Goal: Information Seeking & Learning: Learn about a topic

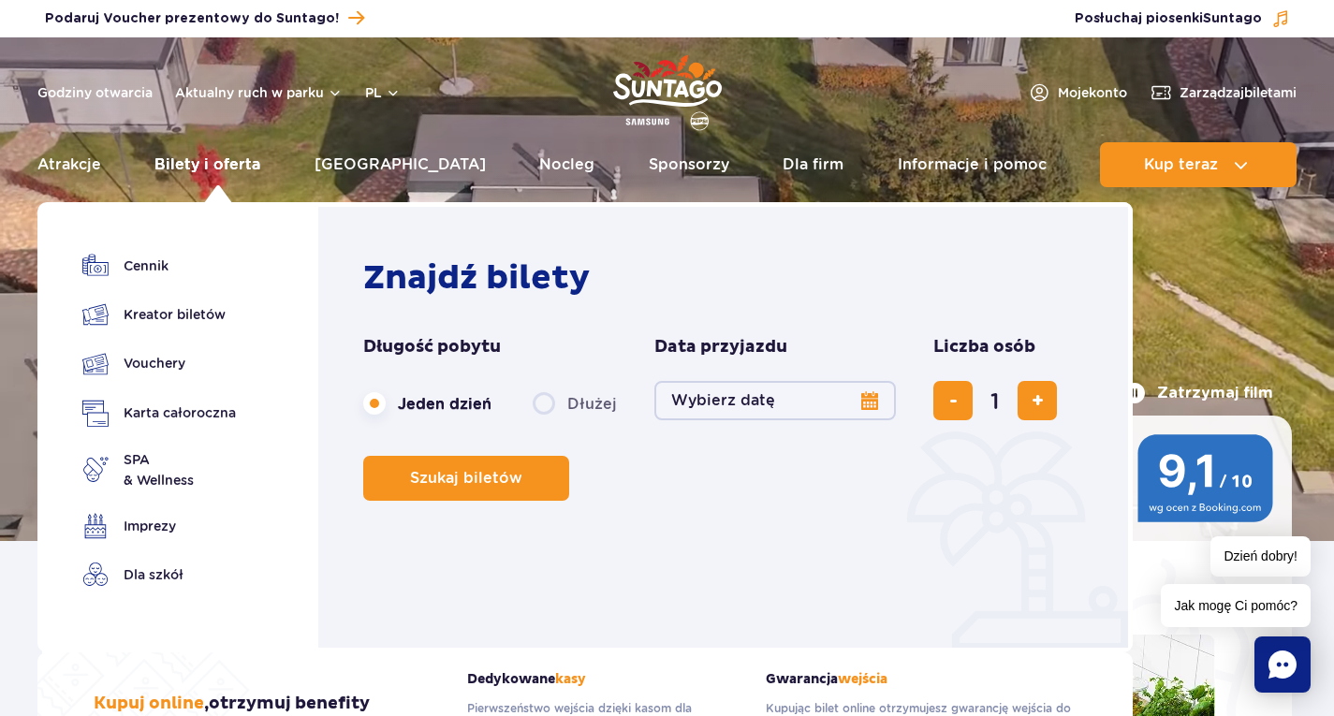
click at [241, 171] on link "Bilety i oferta" at bounding box center [207, 164] width 106 height 45
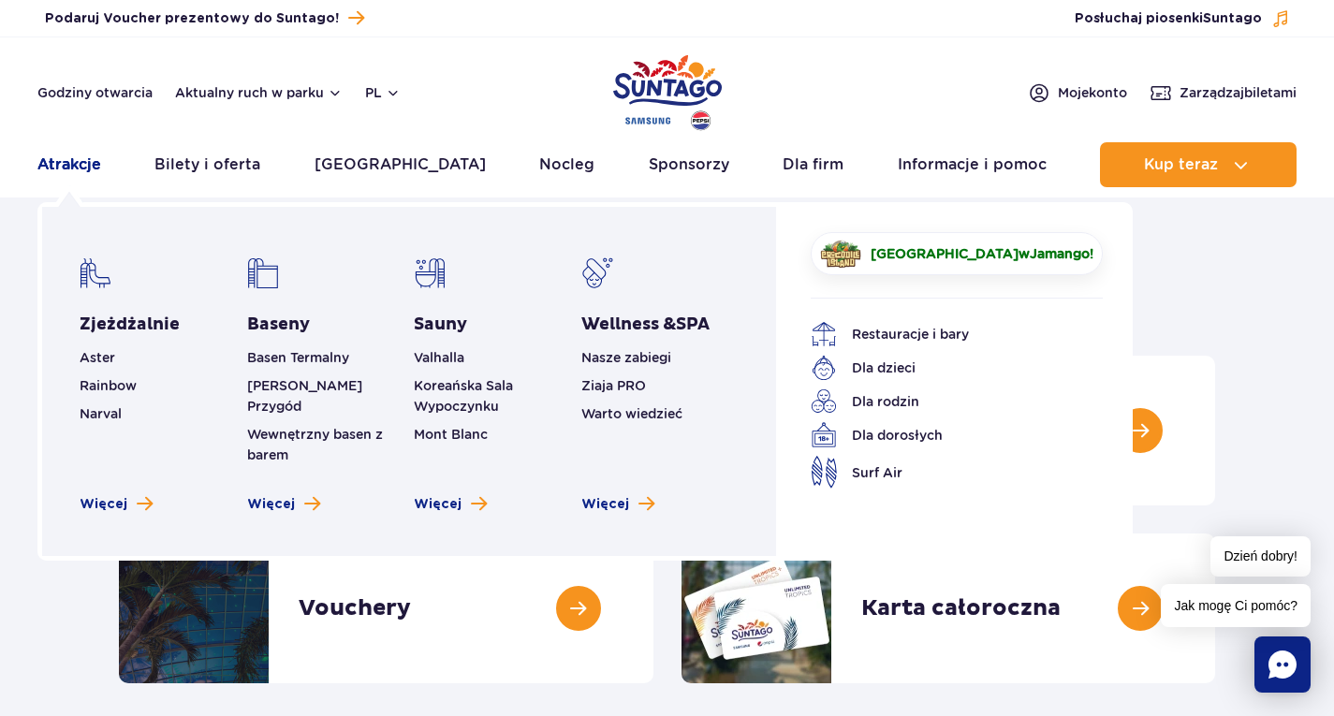
click at [80, 165] on link "Atrakcje" at bounding box center [69, 164] width 64 height 45
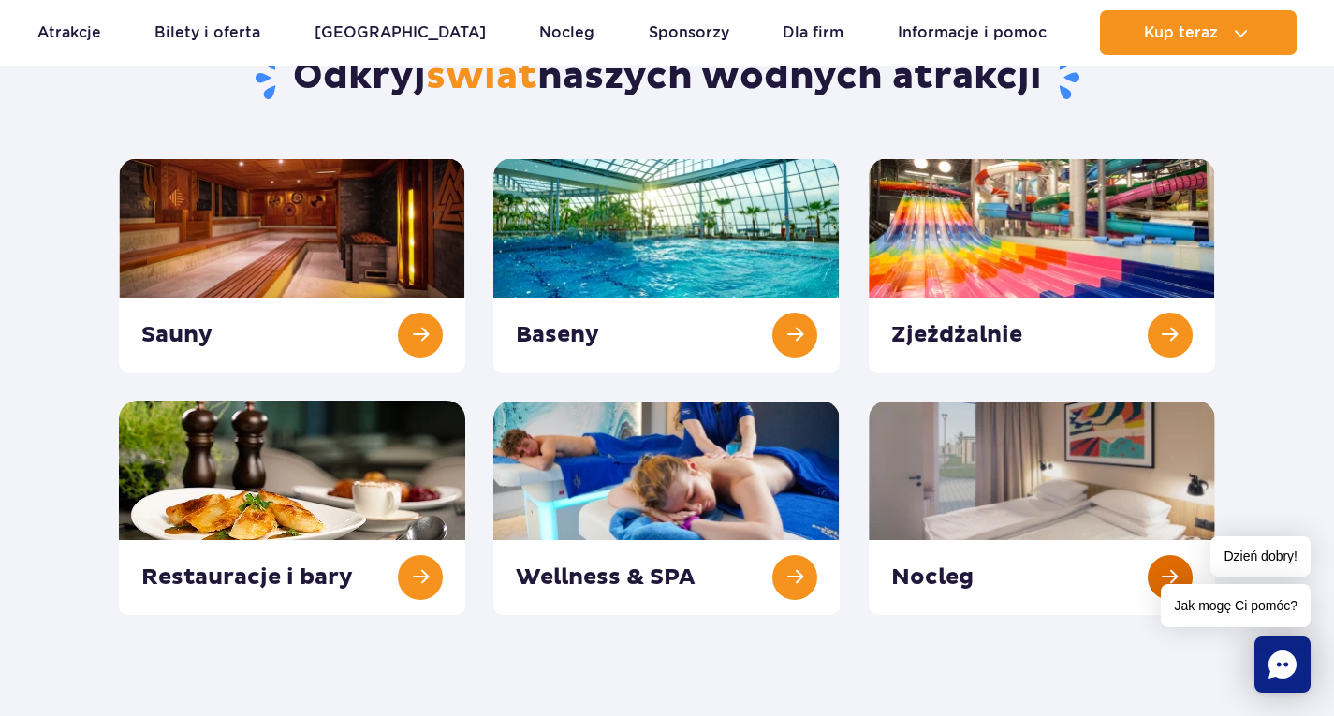
click at [989, 549] on link at bounding box center [1042, 508] width 346 height 214
click at [579, 273] on link at bounding box center [666, 265] width 346 height 214
click at [1023, 315] on link at bounding box center [1042, 265] width 346 height 214
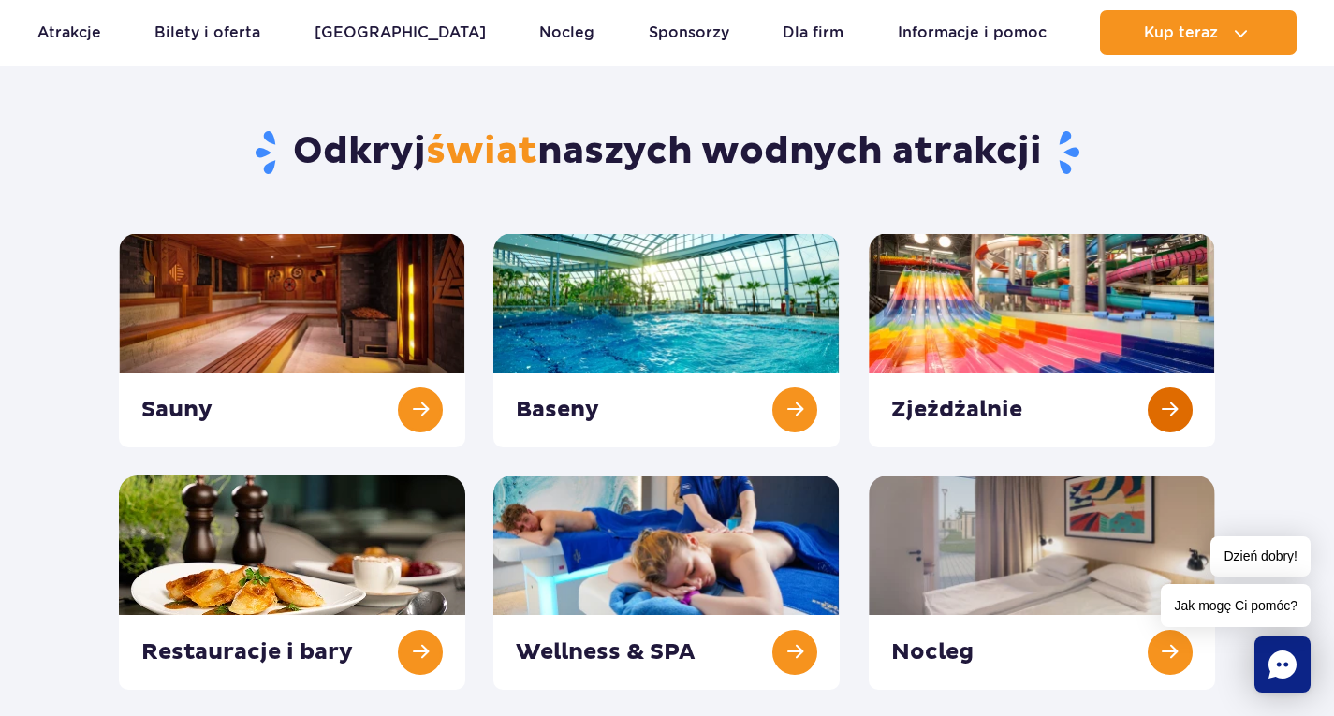
scroll to position [197, 0]
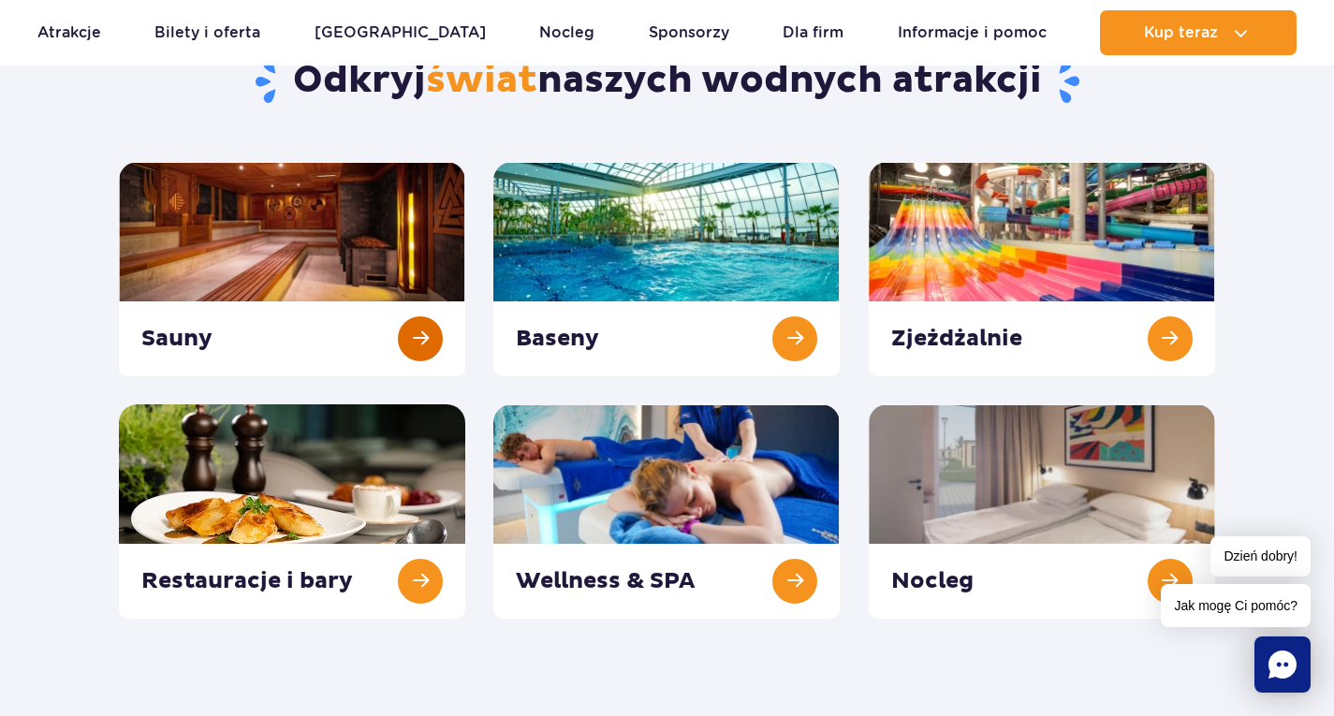
click at [419, 326] on link at bounding box center [292, 269] width 346 height 214
click at [743, 575] on link at bounding box center [666, 511] width 346 height 214
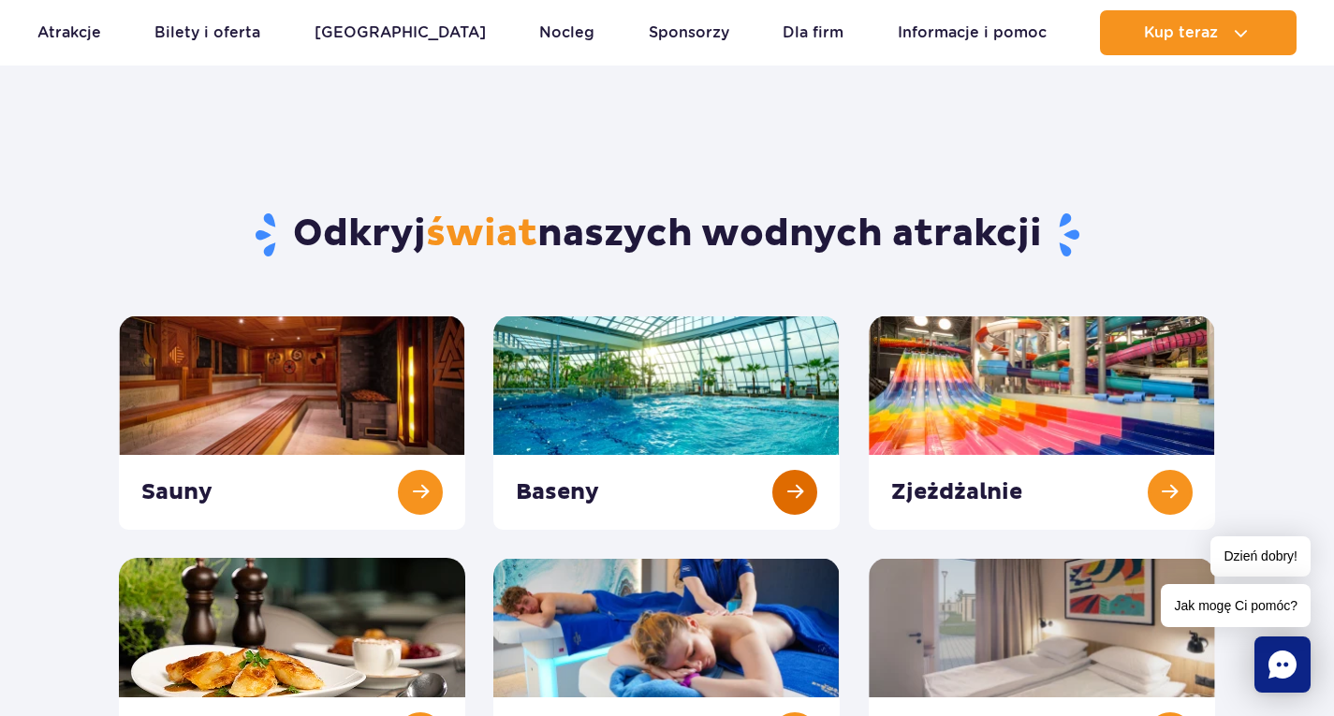
scroll to position [0, 0]
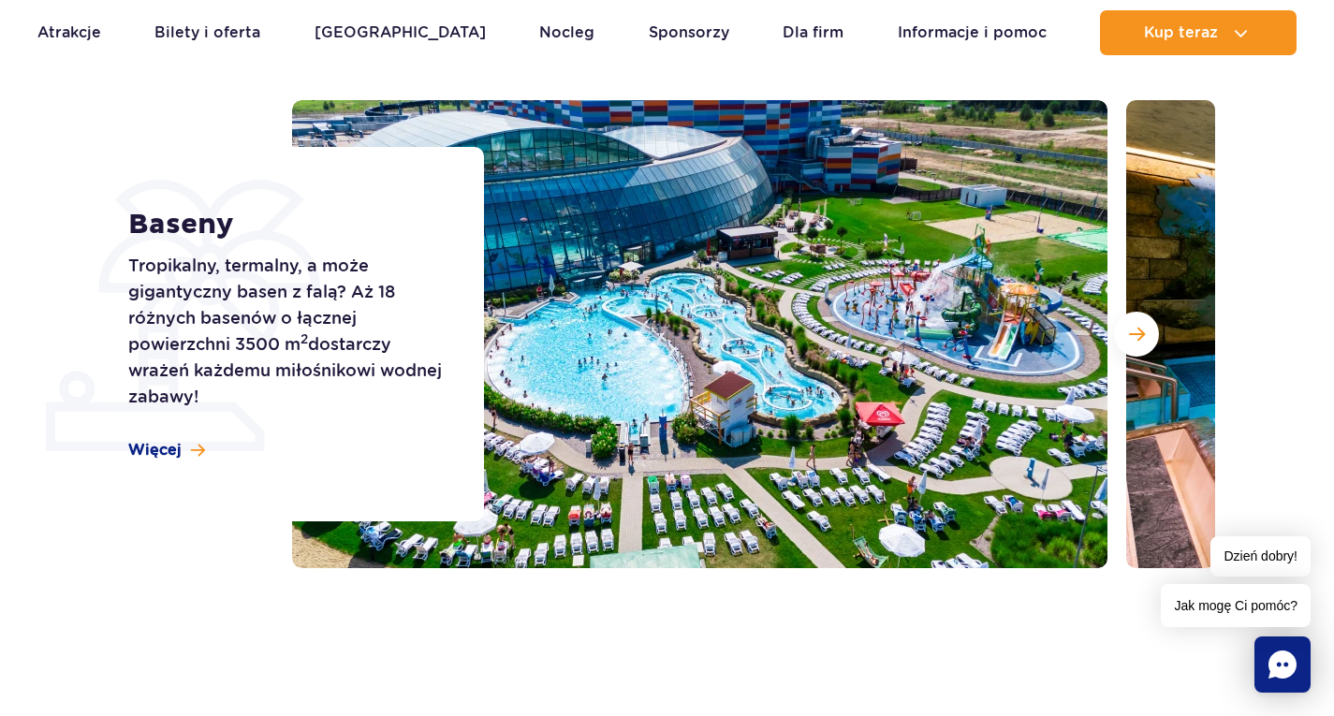
scroll to position [222, 0]
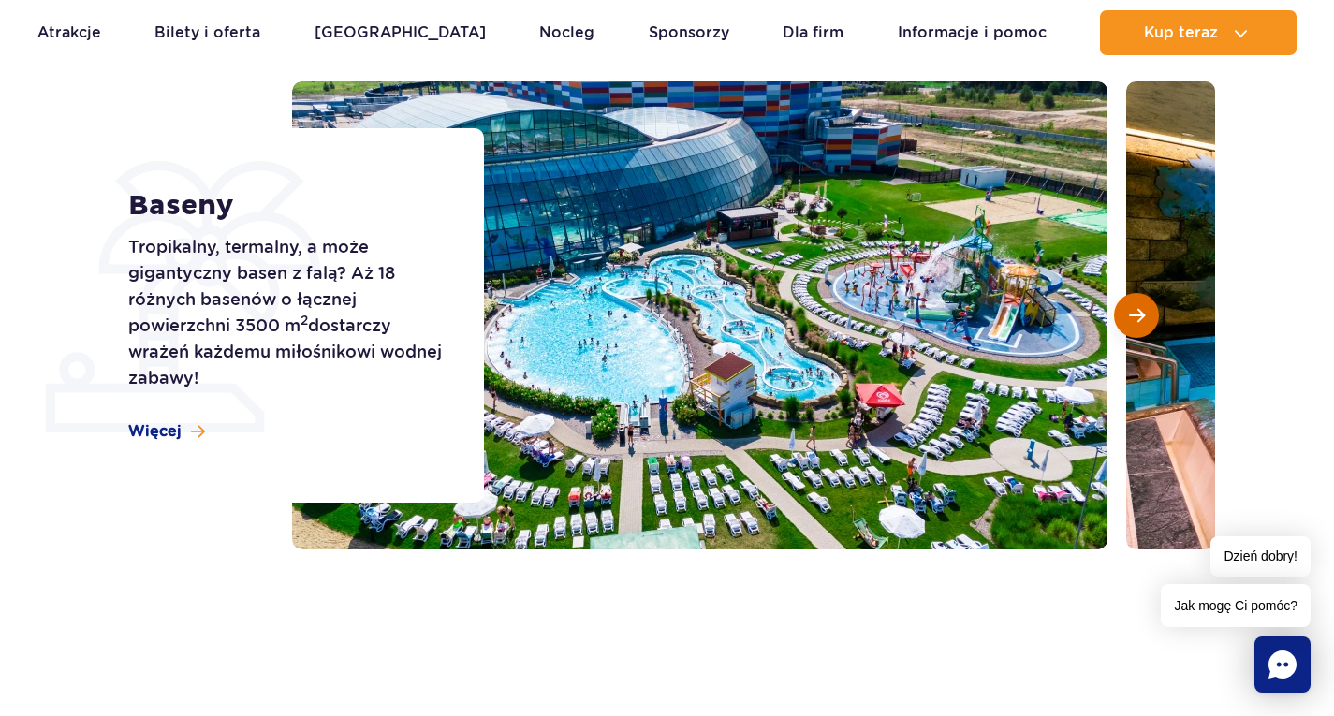
click at [1129, 323] on span "Następny slajd" at bounding box center [1137, 315] width 16 height 17
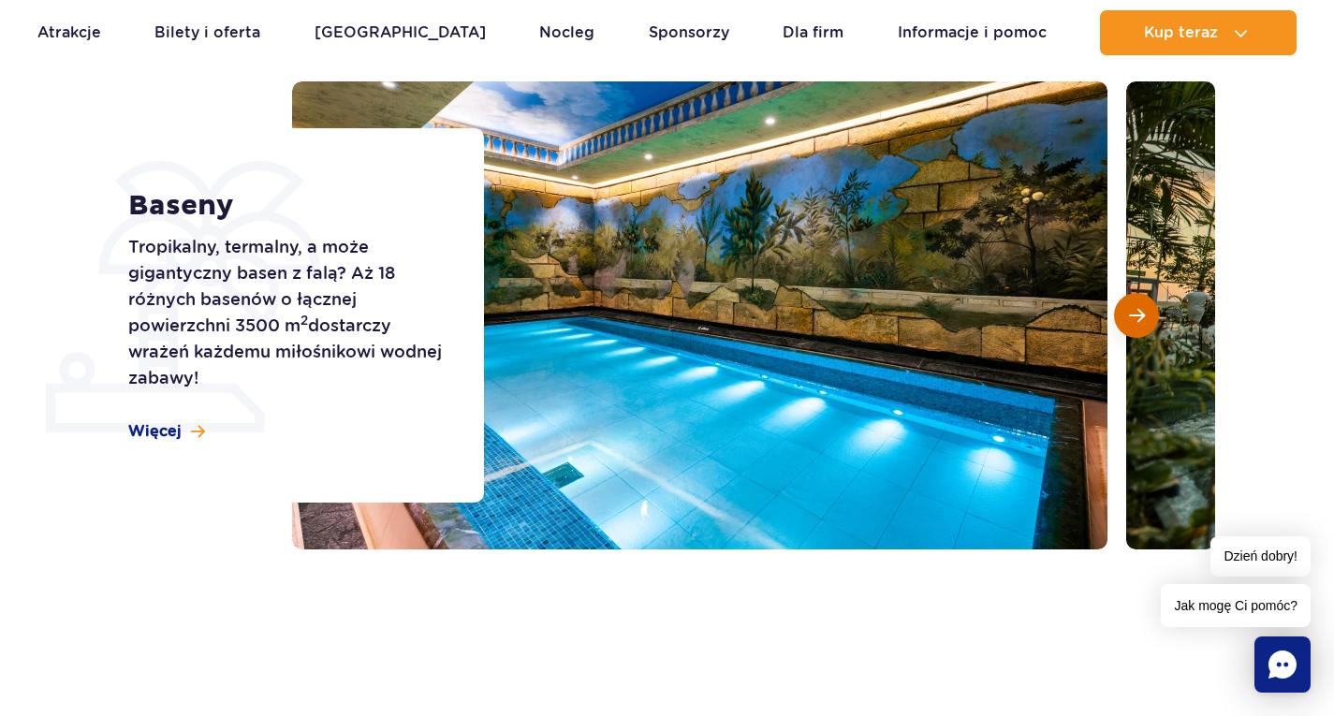
click at [1129, 323] on span "Następny slajd" at bounding box center [1137, 315] width 16 height 17
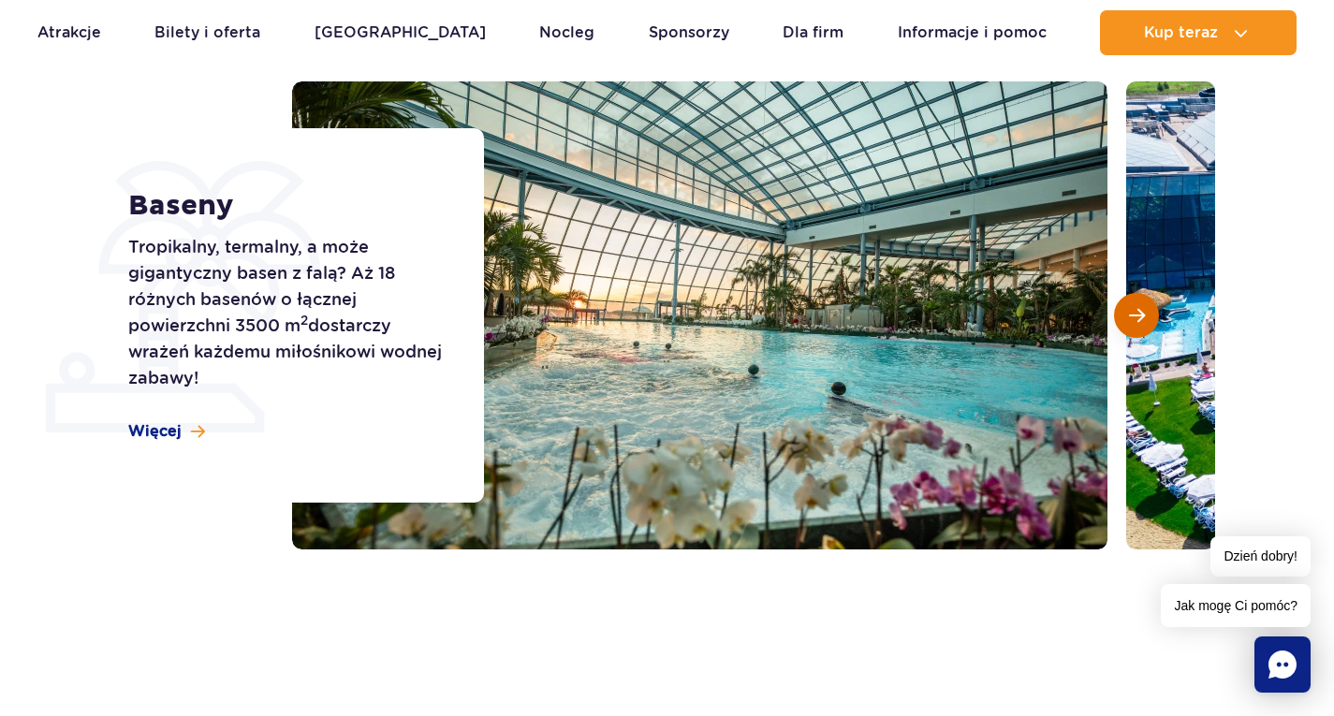
click at [1129, 323] on span "Następny slajd" at bounding box center [1137, 315] width 16 height 17
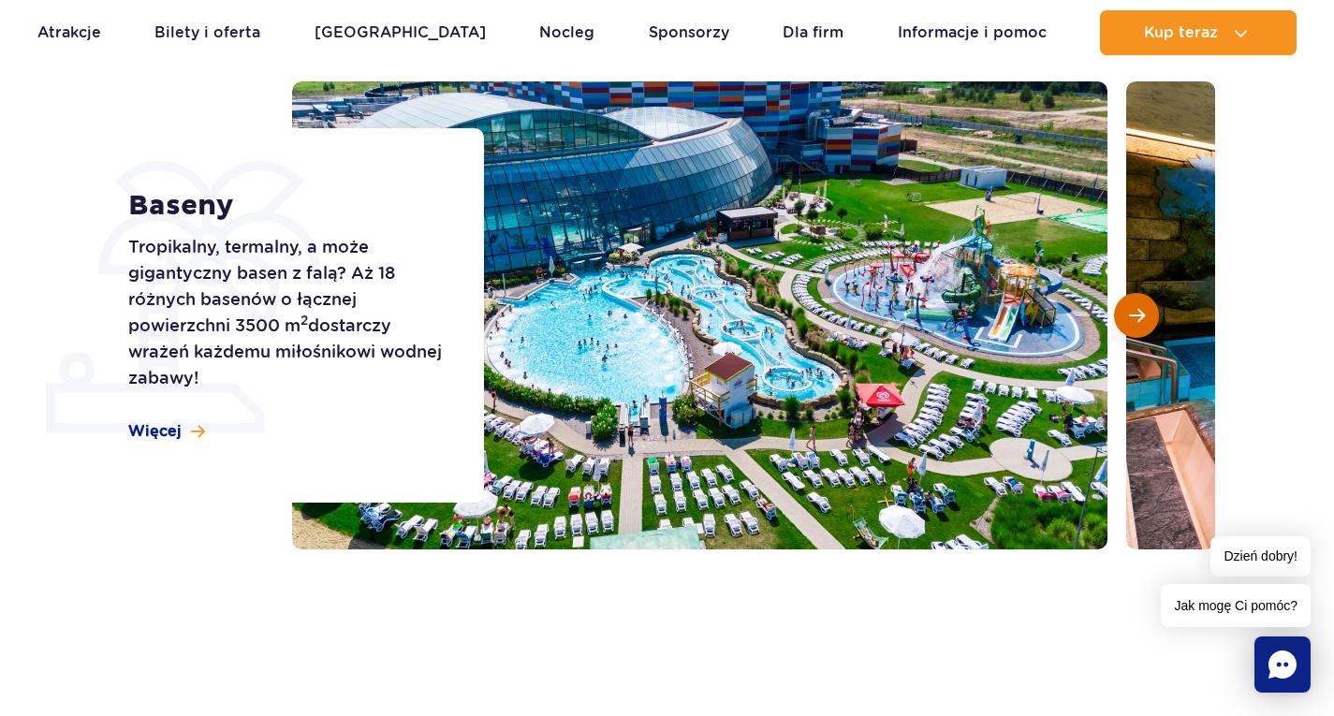
click at [1129, 323] on span "Następny slajd" at bounding box center [1137, 315] width 16 height 17
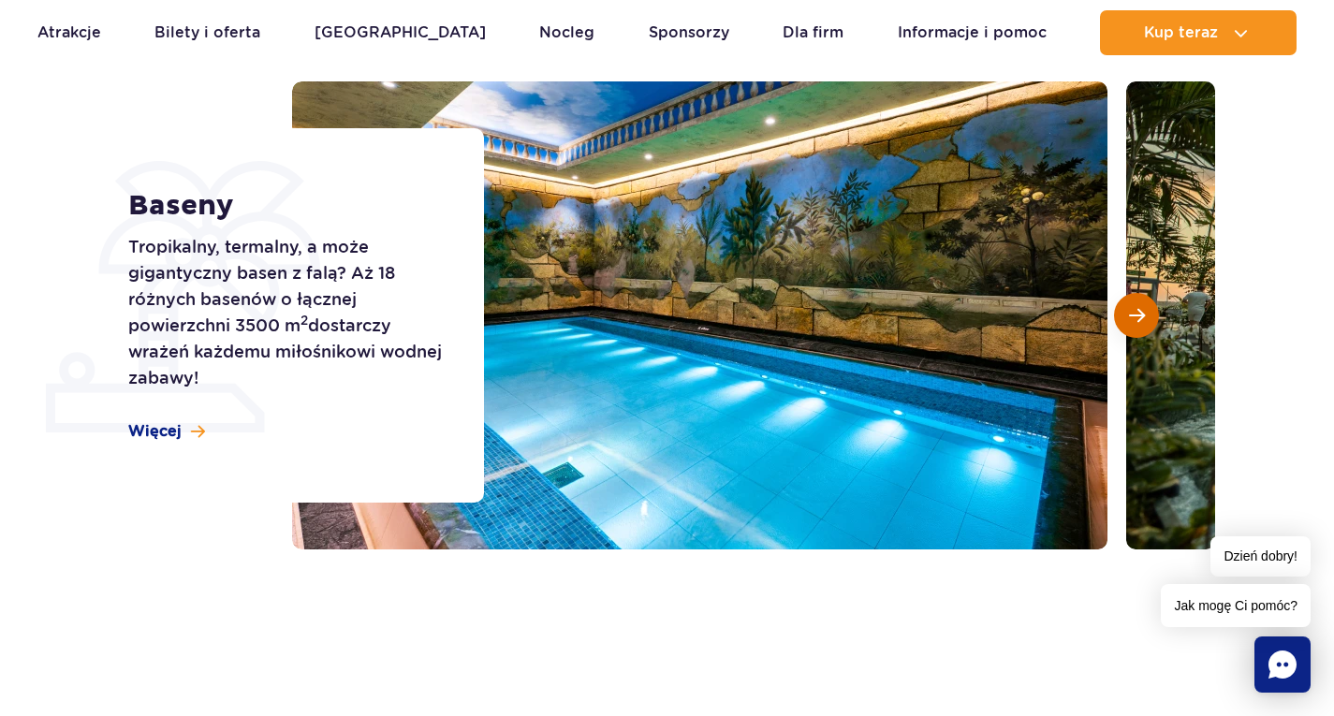
click at [1129, 323] on span "Następny slajd" at bounding box center [1137, 315] width 16 height 17
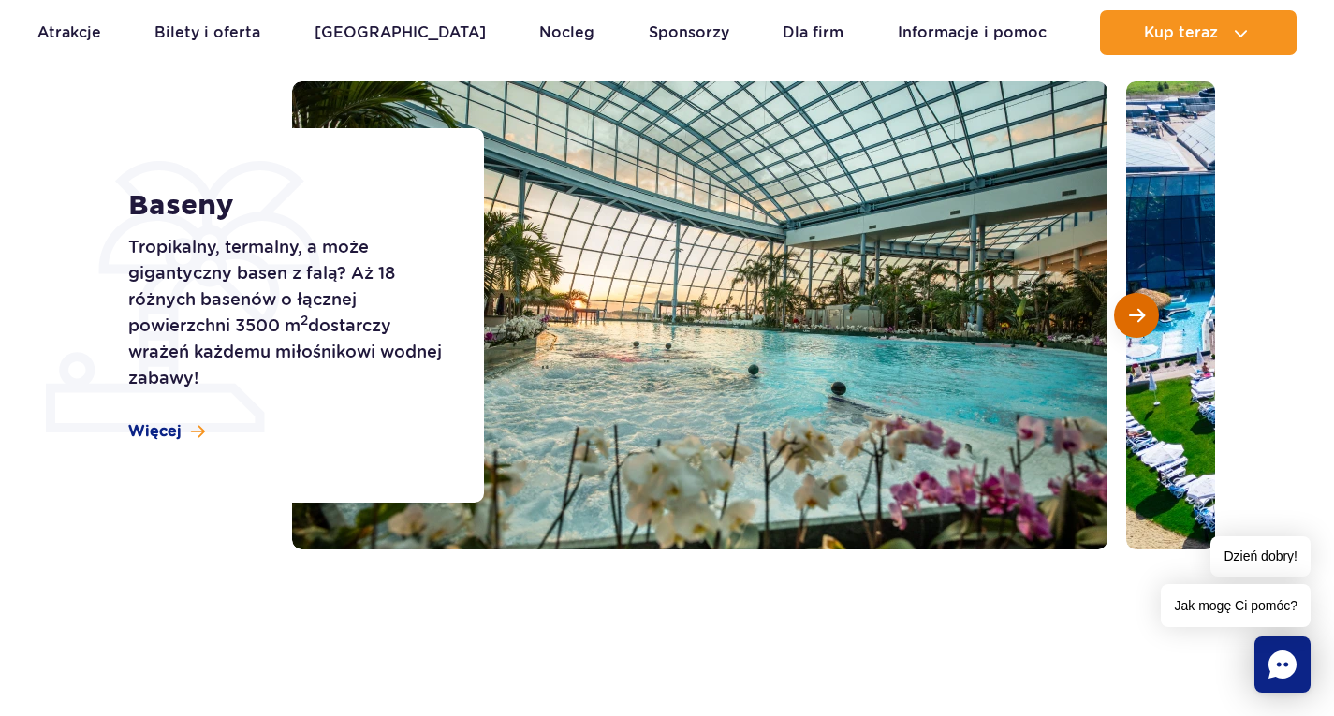
click at [1129, 323] on span "Następny slajd" at bounding box center [1137, 315] width 16 height 17
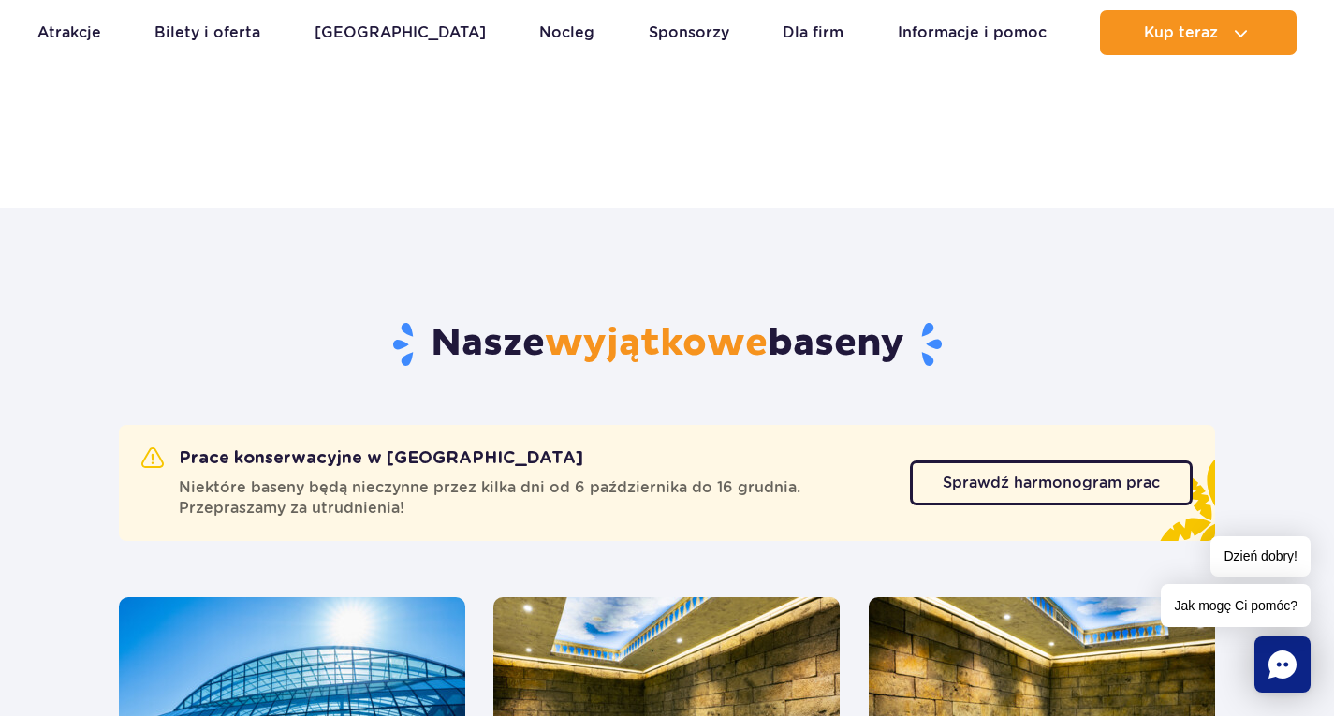
scroll to position [523, 0]
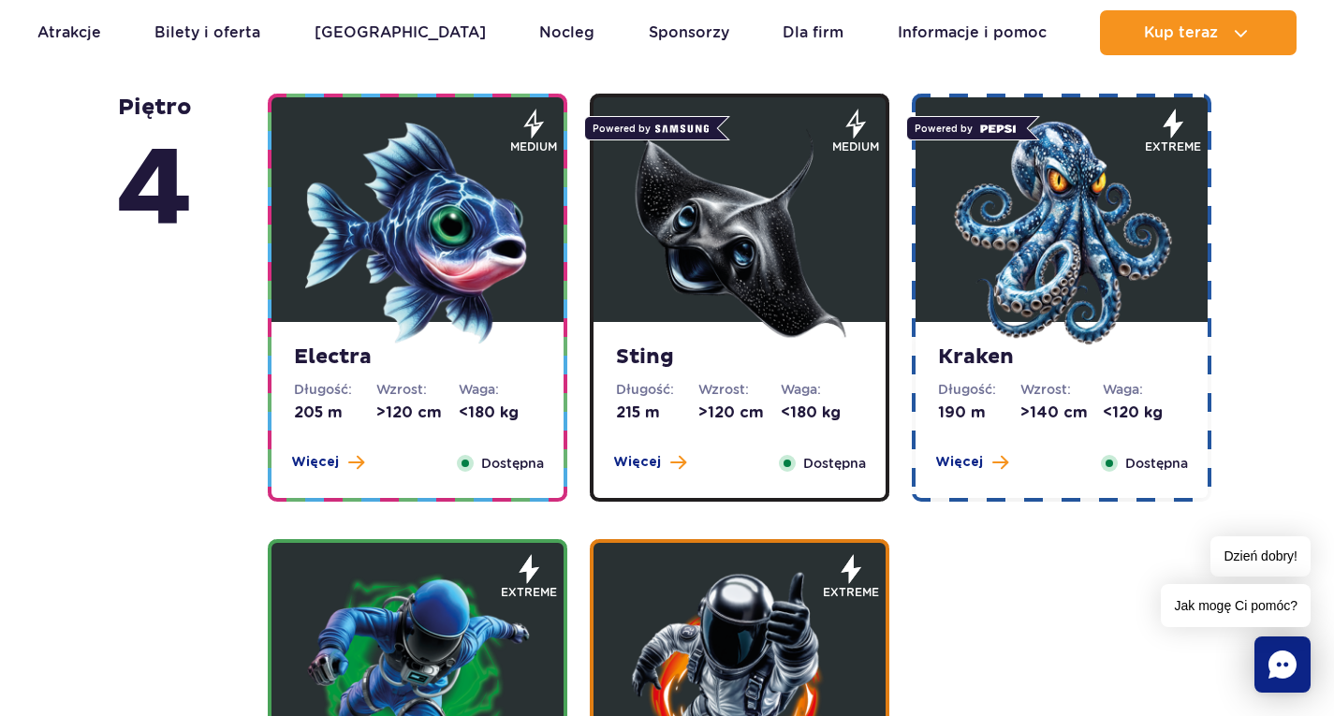
scroll to position [1809, 0]
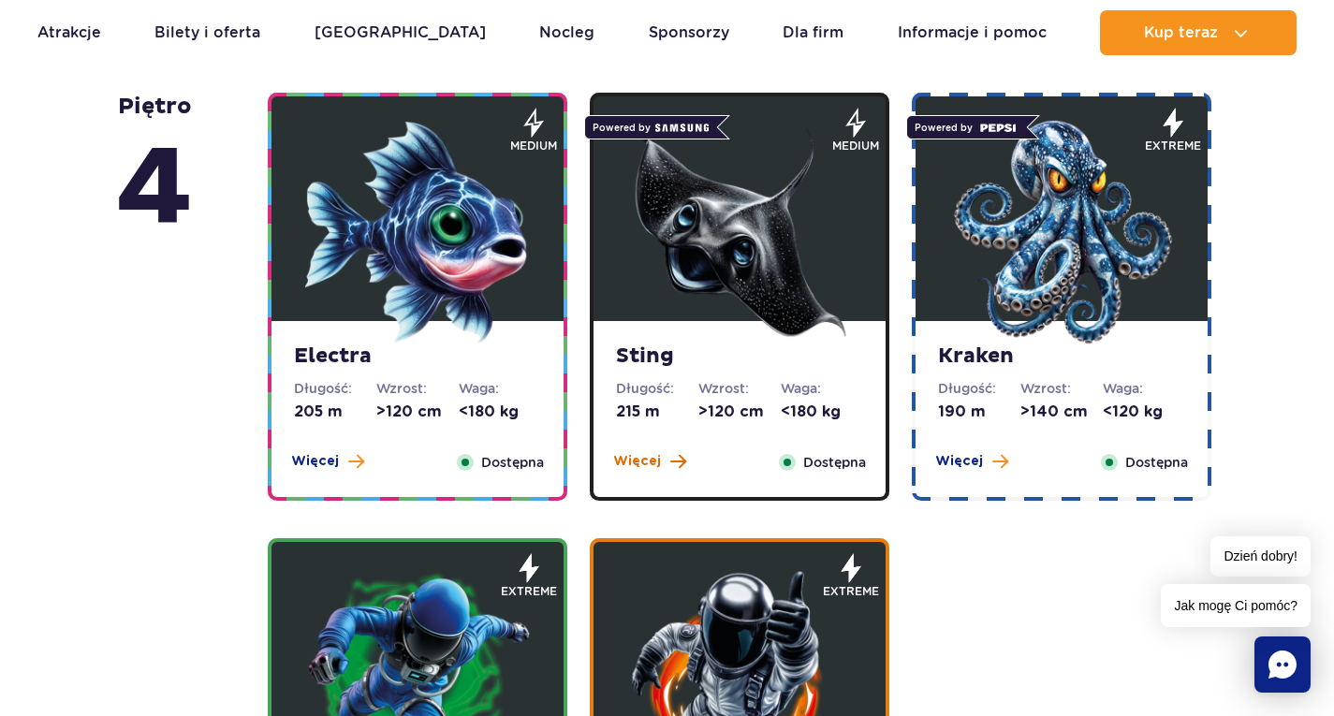
click at [652, 466] on span "Więcej" at bounding box center [637, 461] width 48 height 19
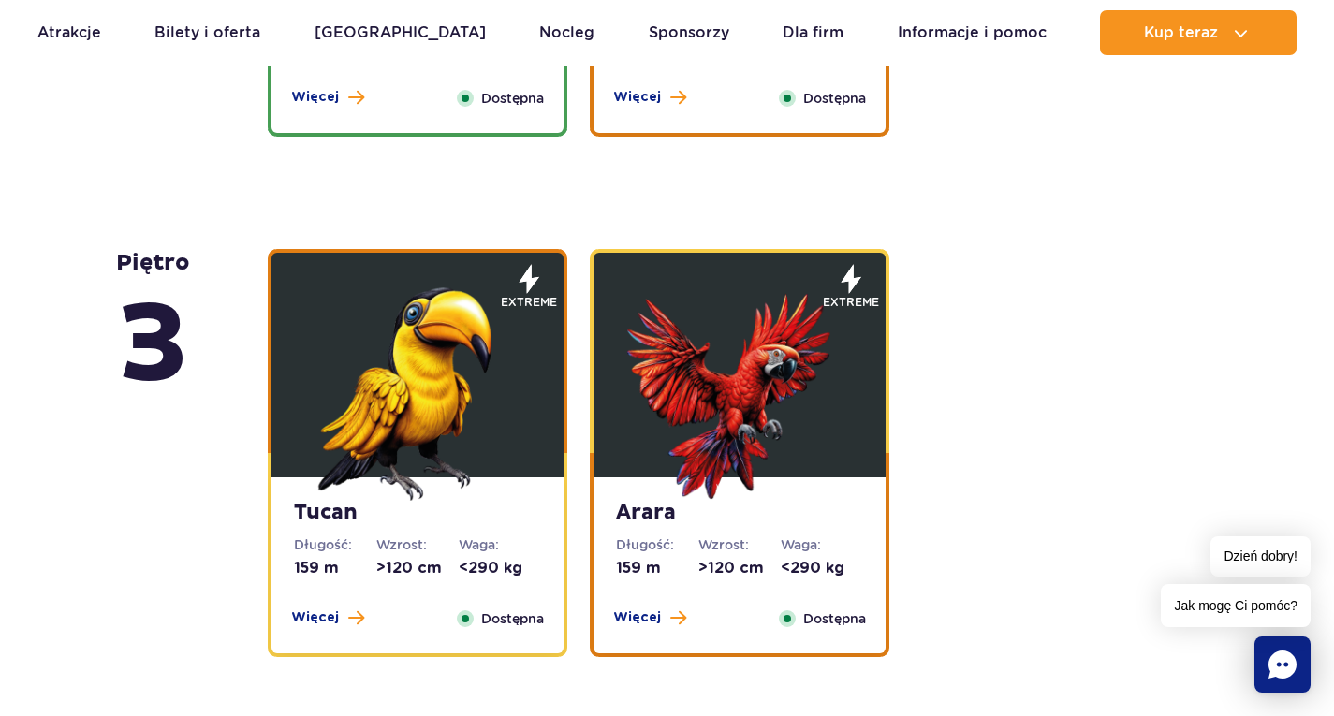
scroll to position [3204, 0]
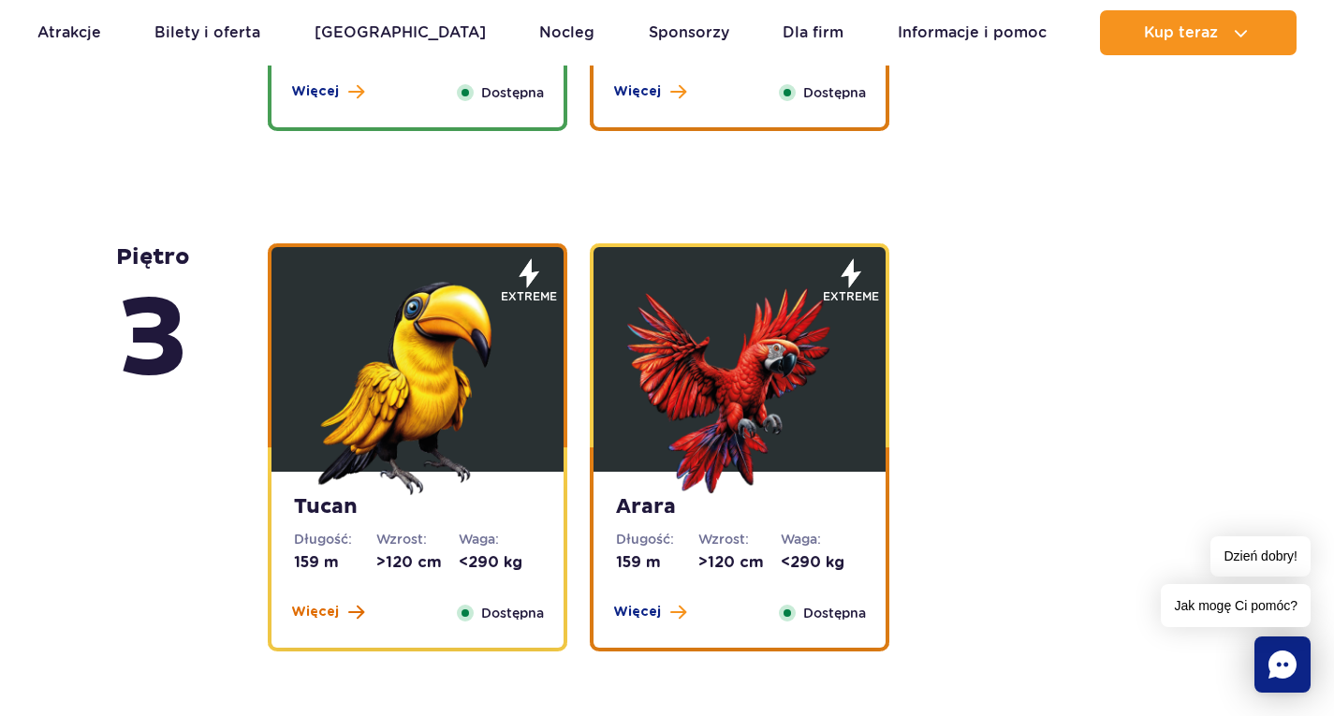
click at [354, 608] on span at bounding box center [356, 612] width 16 height 17
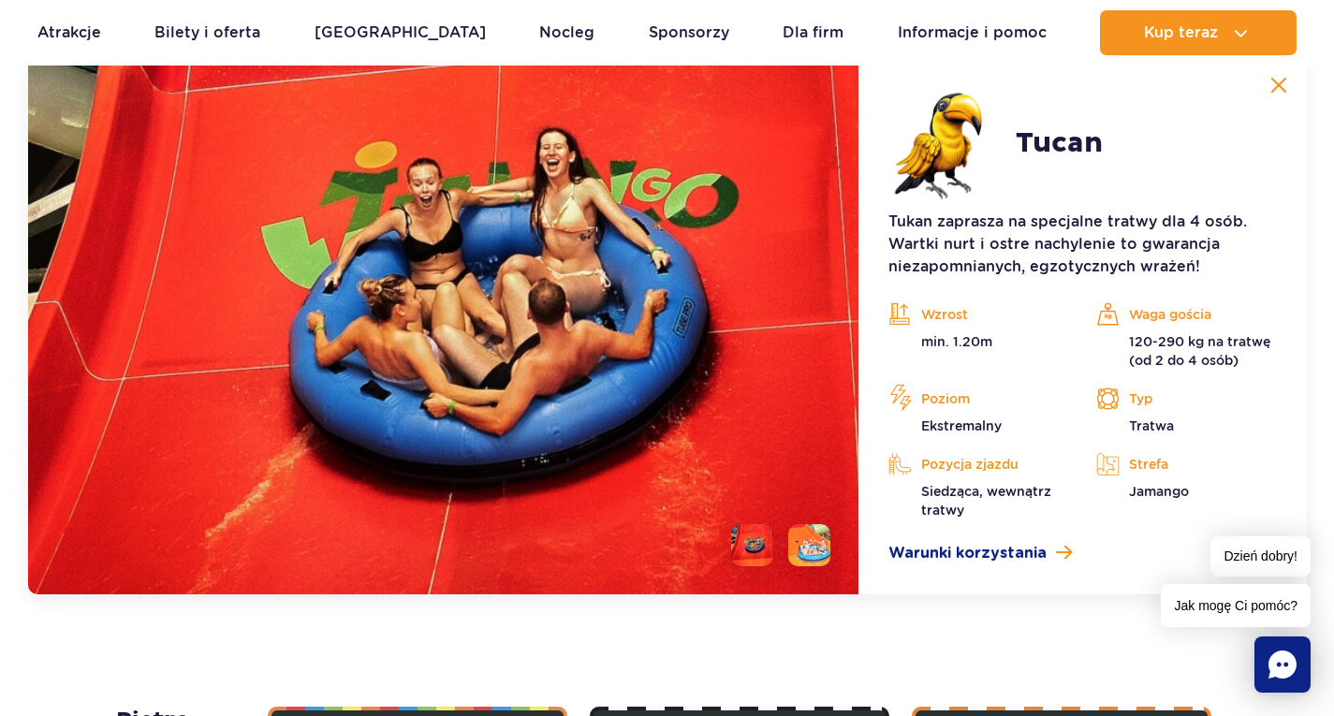
scroll to position [3260, 0]
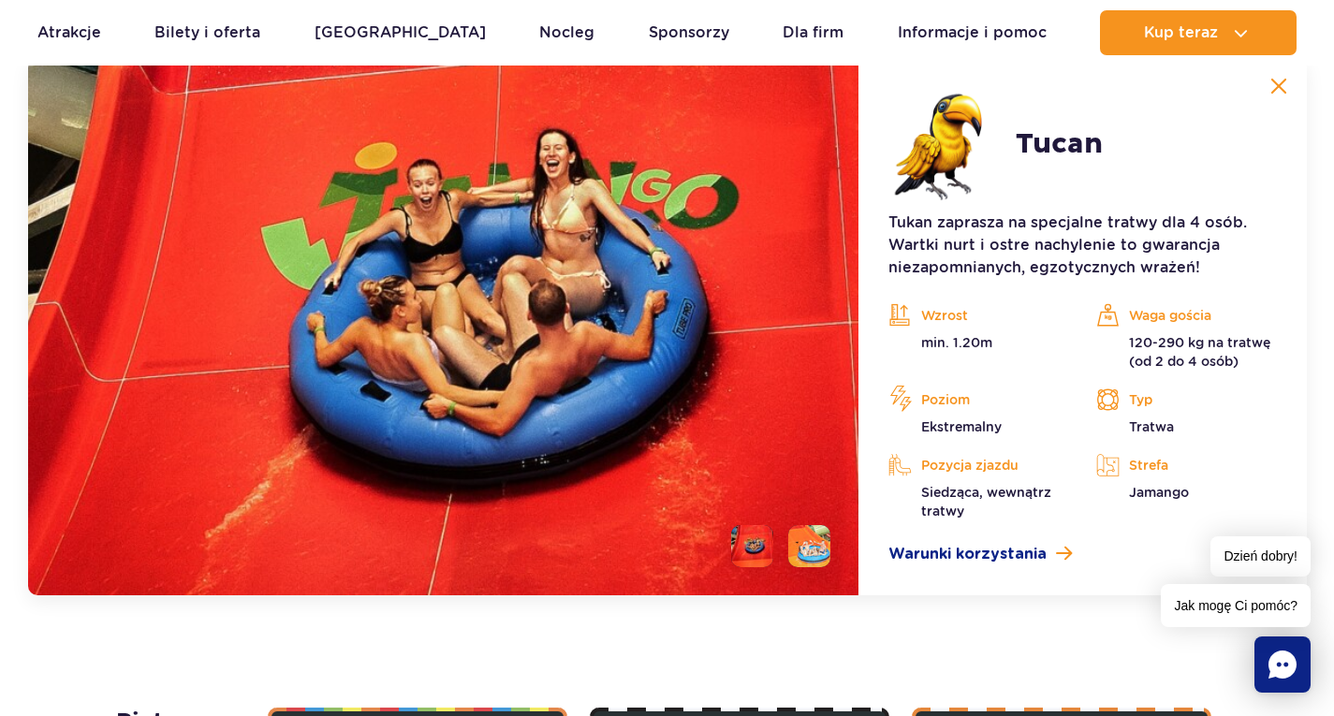
click at [803, 529] on li at bounding box center [809, 546] width 42 height 42
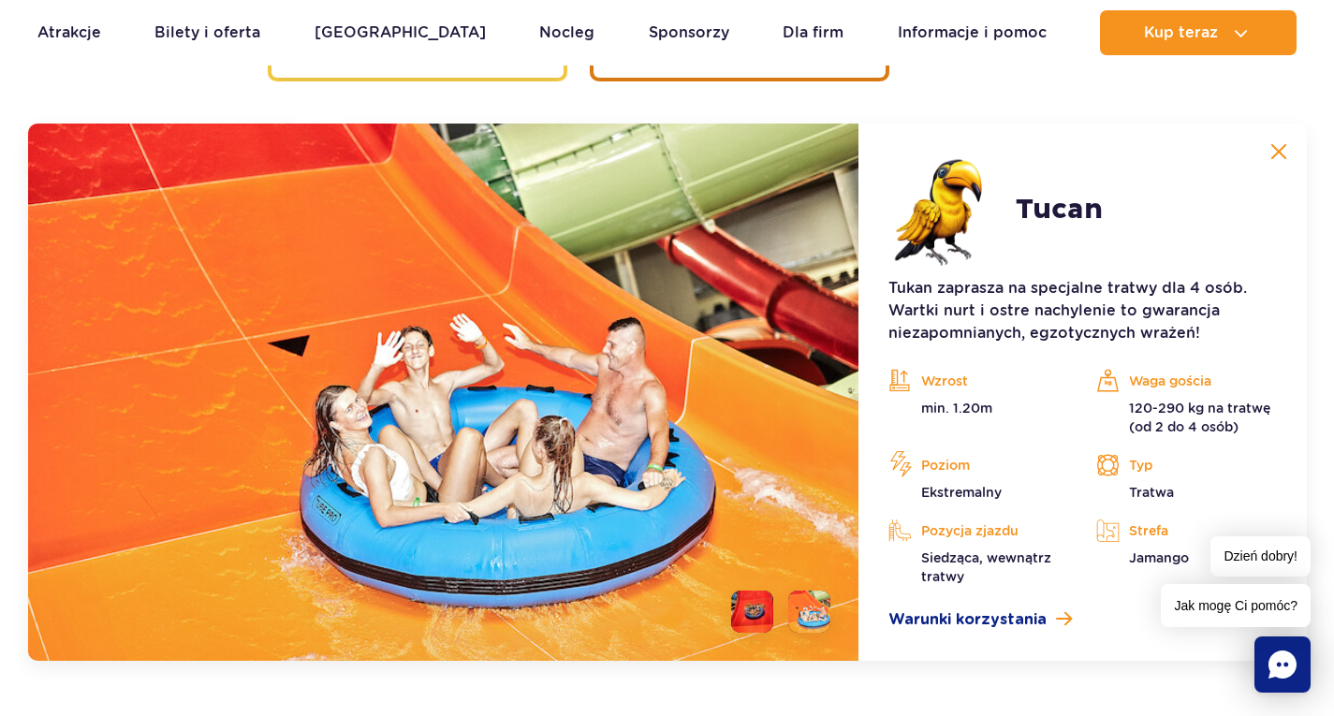
scroll to position [3196, 0]
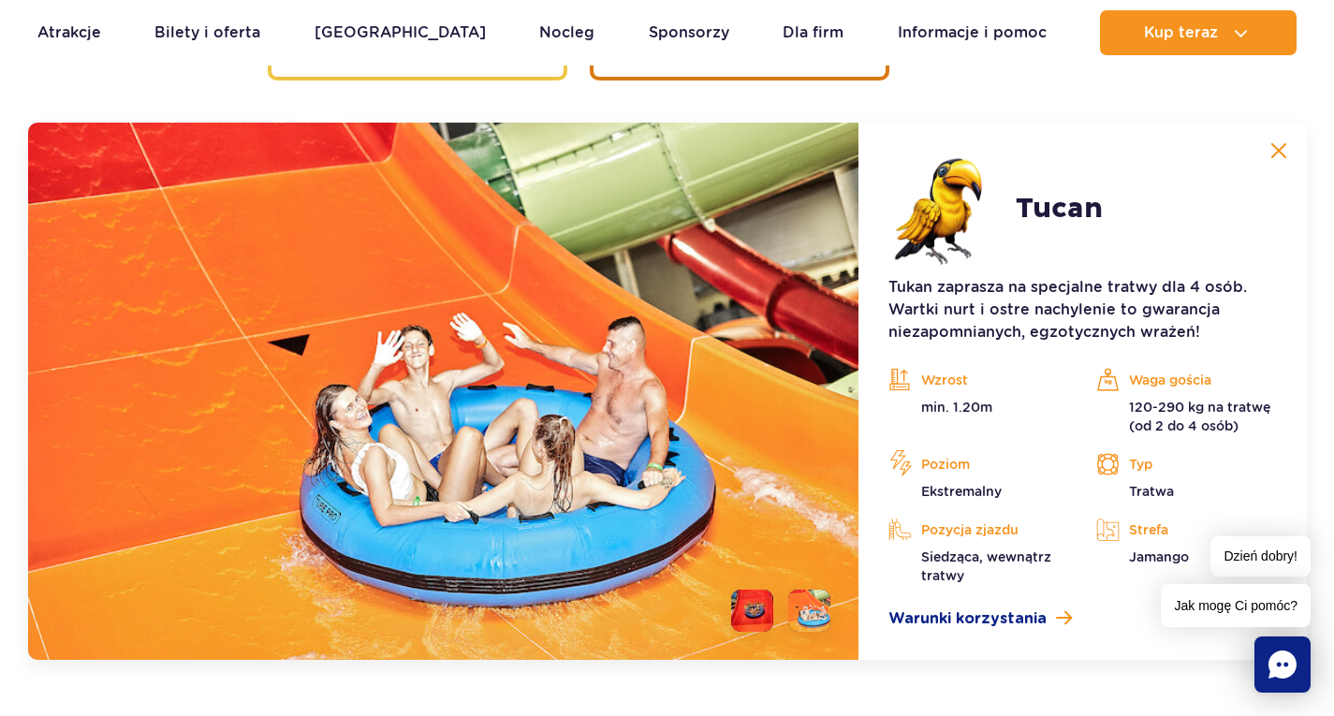
click at [762, 609] on li at bounding box center [752, 611] width 42 height 42
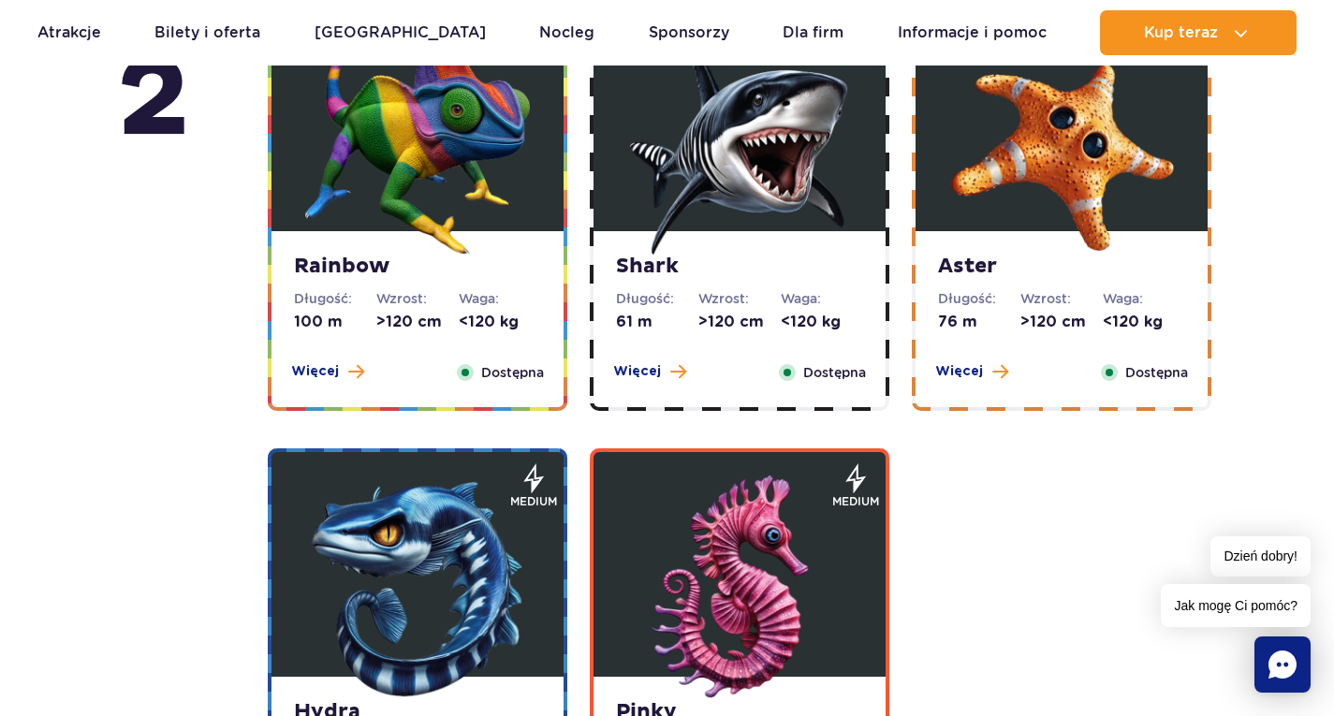
scroll to position [3966, 0]
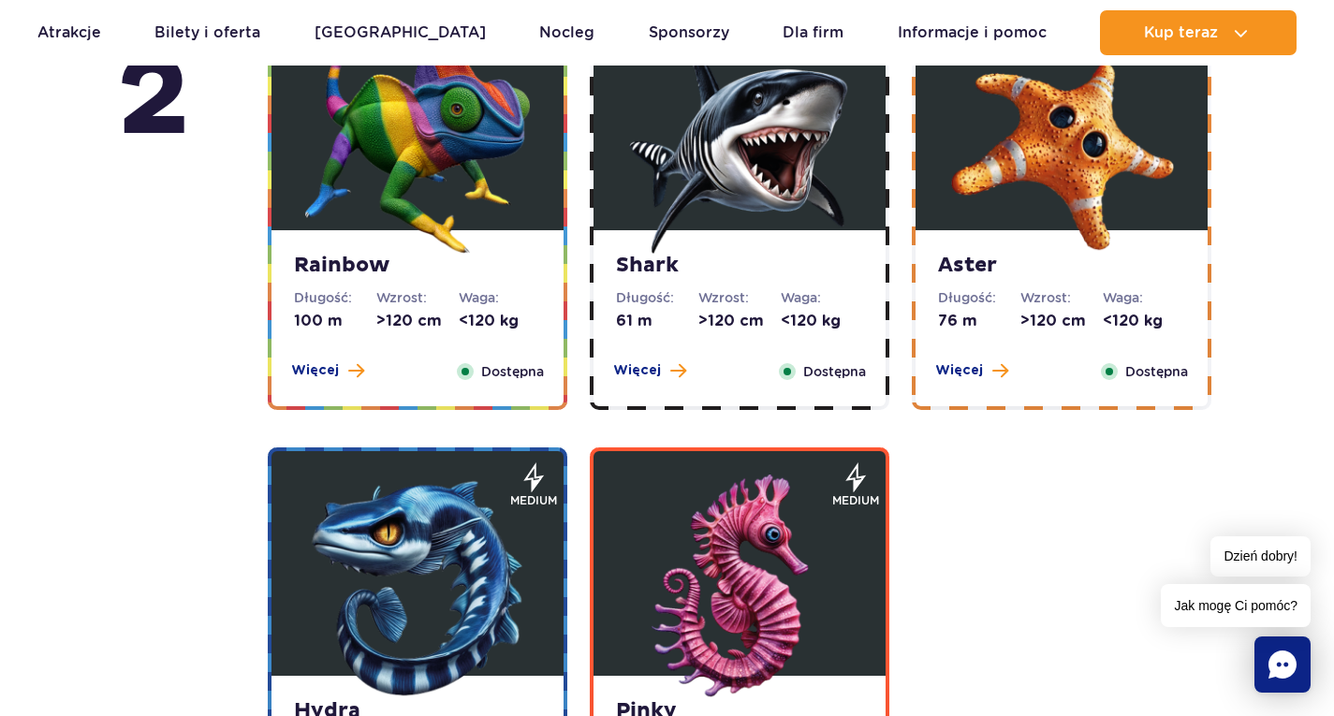
click at [483, 239] on img at bounding box center [417, 141] width 225 height 225
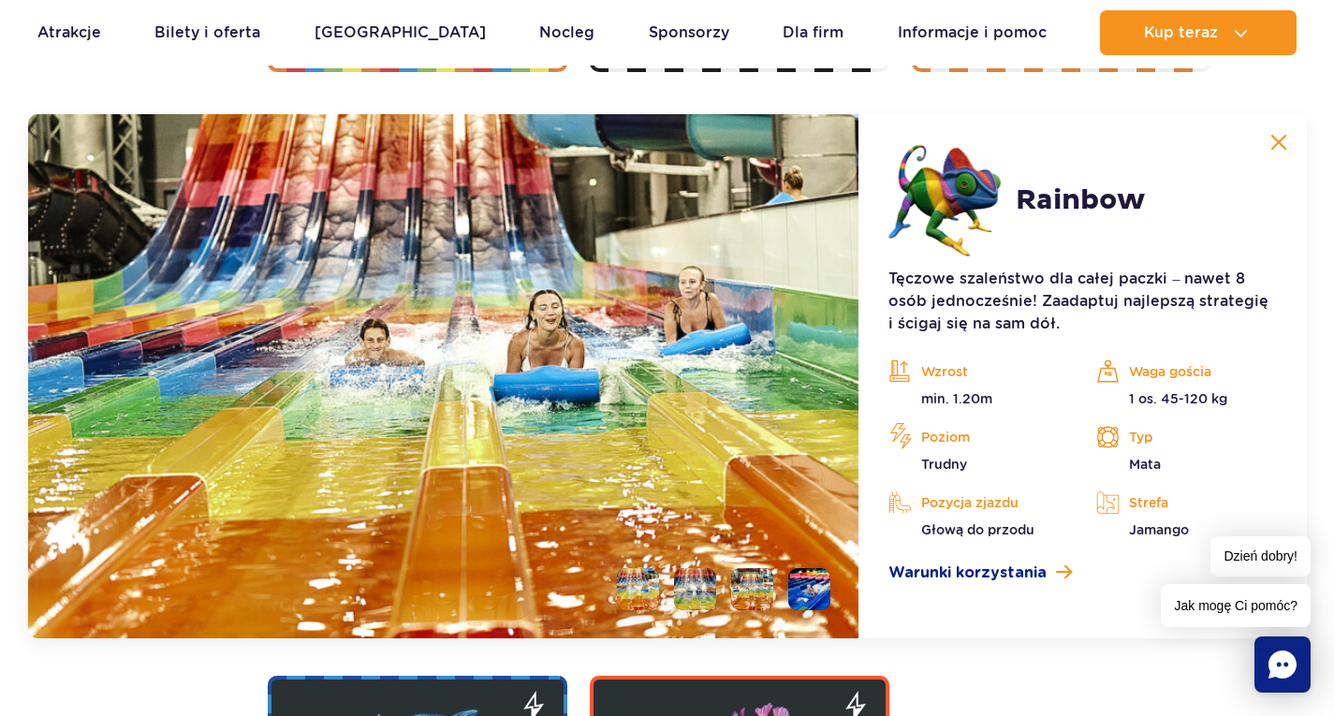
scroll to position [3726, 0]
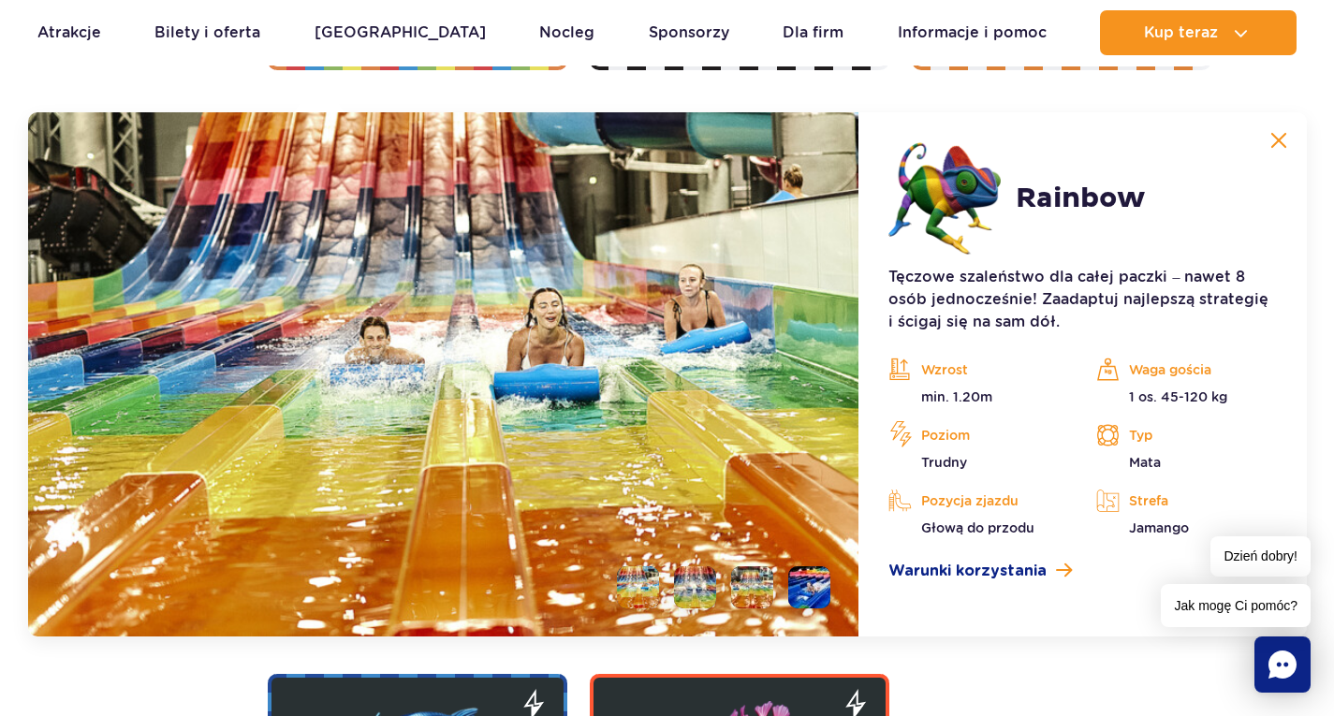
click at [691, 597] on li at bounding box center [695, 587] width 42 height 42
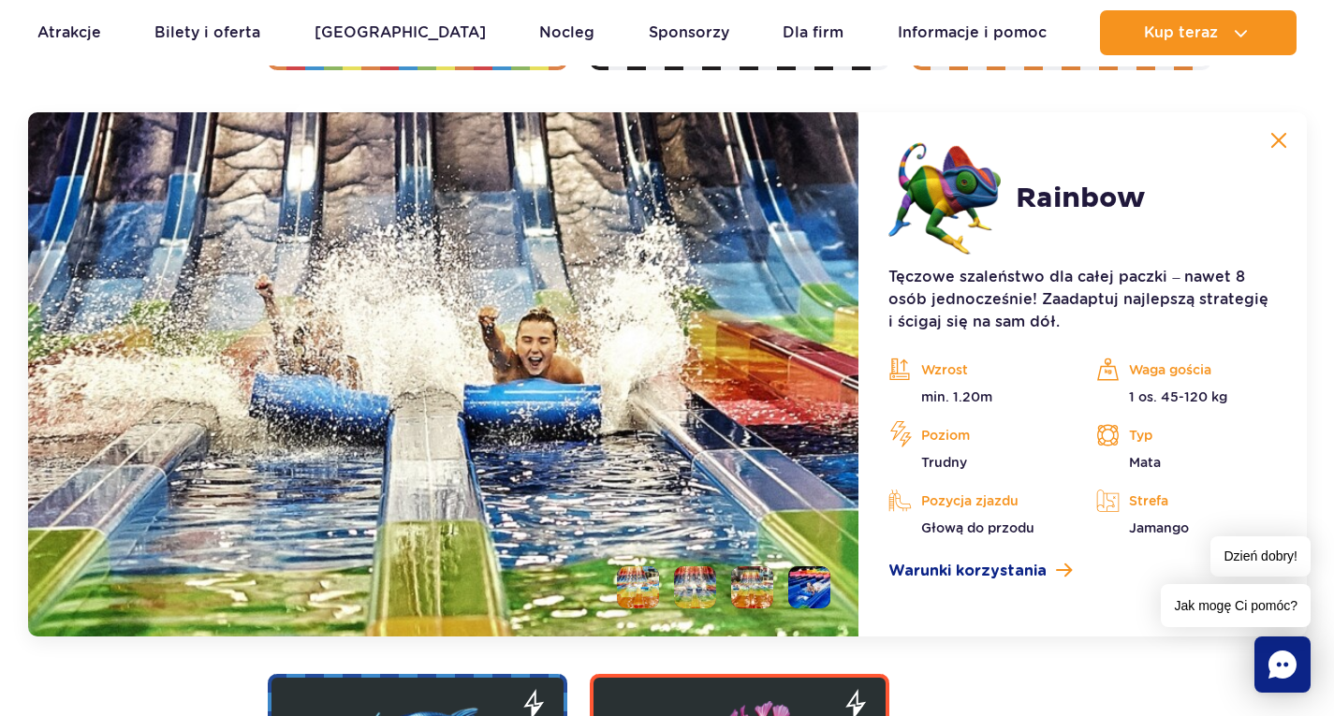
click at [746, 572] on li at bounding box center [752, 587] width 42 height 42
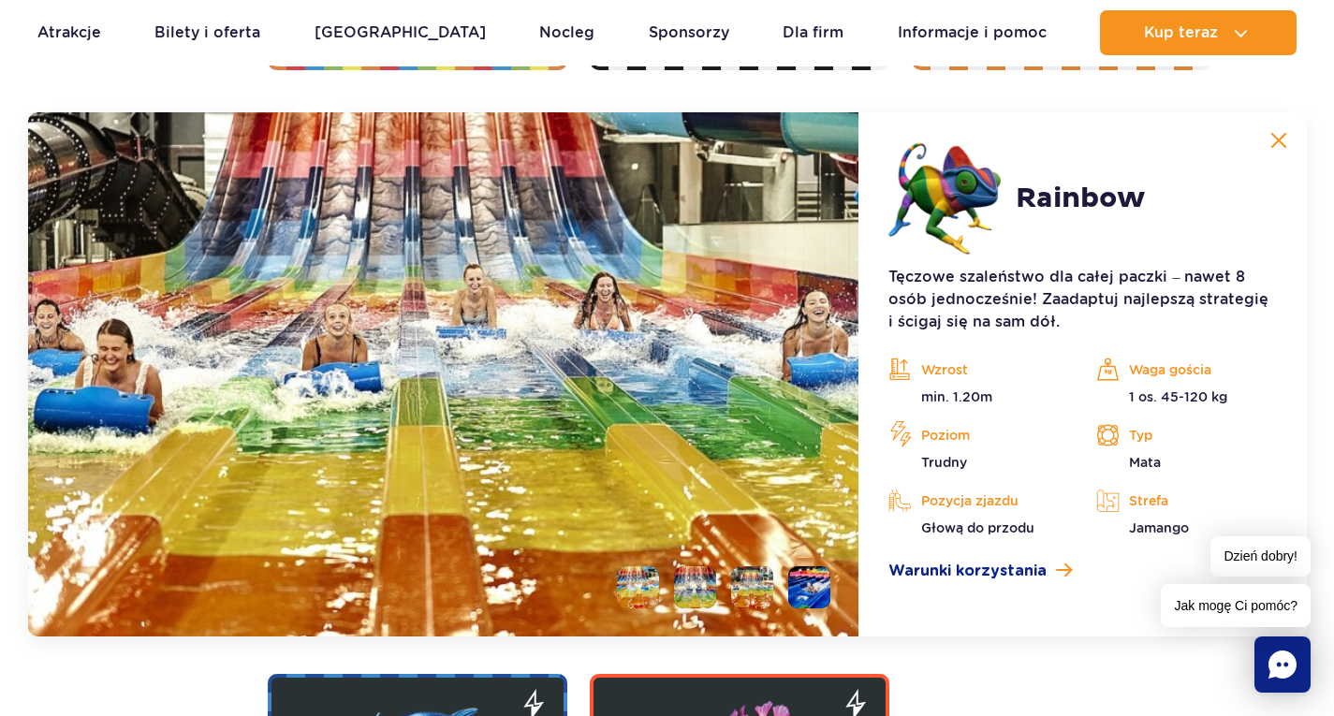
click at [802, 577] on li at bounding box center [809, 587] width 42 height 42
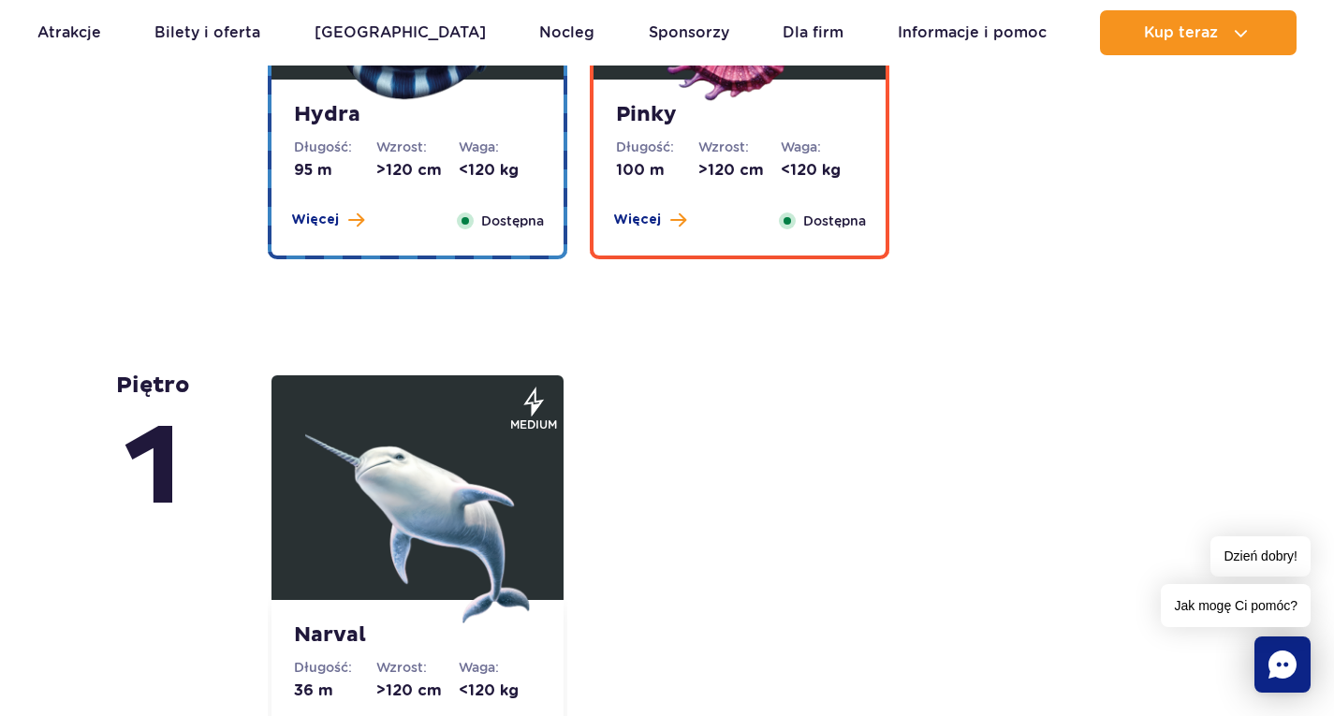
scroll to position [4570, 0]
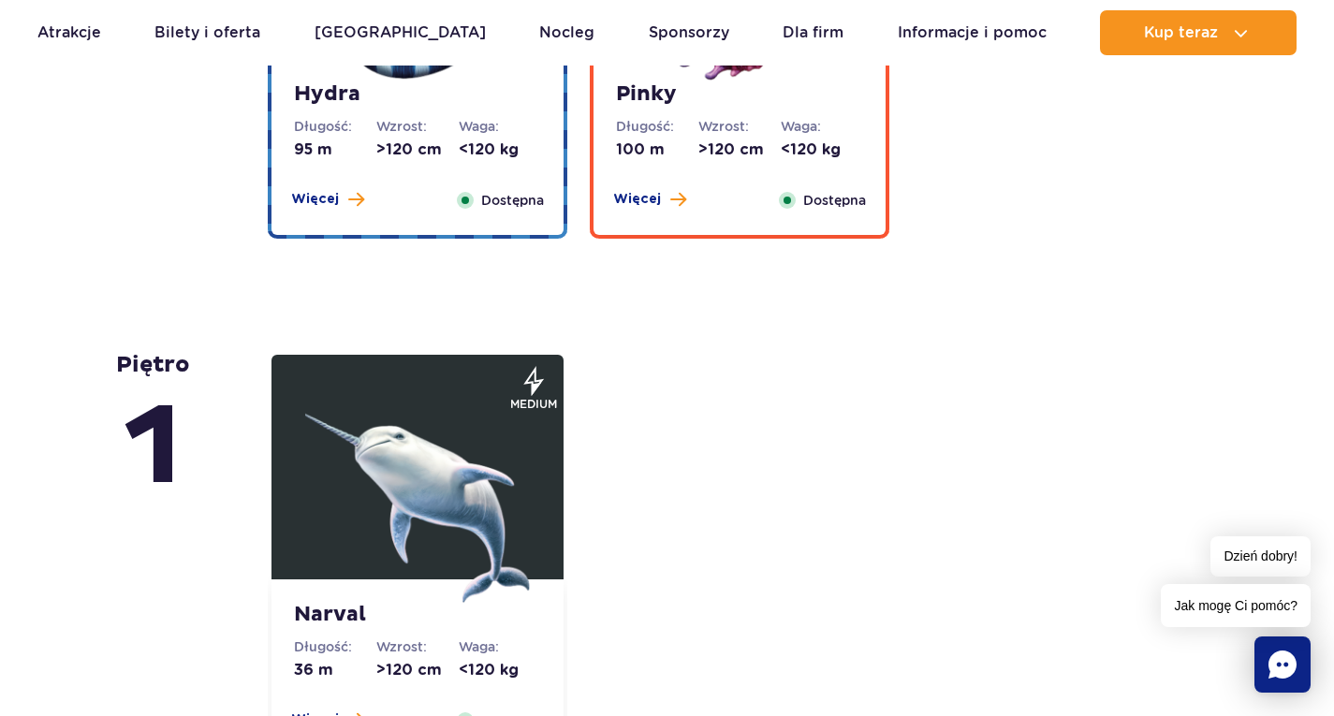
click at [446, 515] on img at bounding box center [417, 490] width 225 height 225
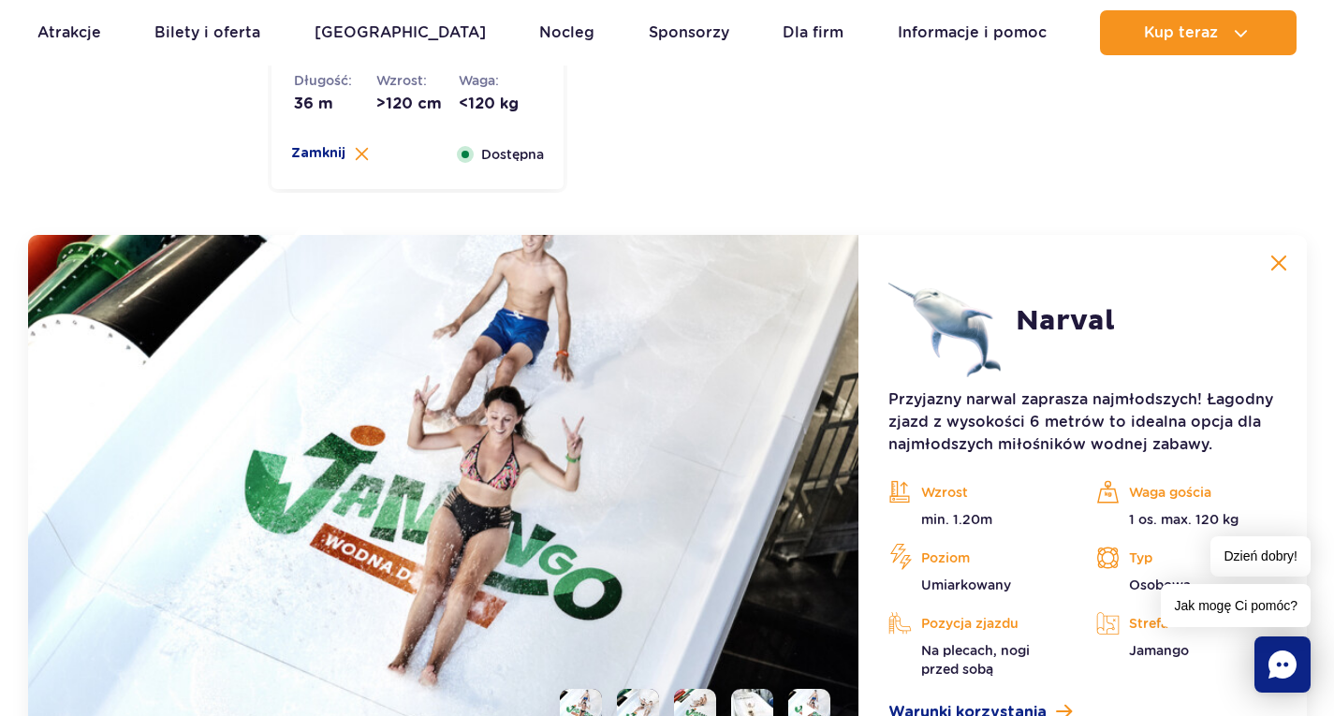
scroll to position [4692, 0]
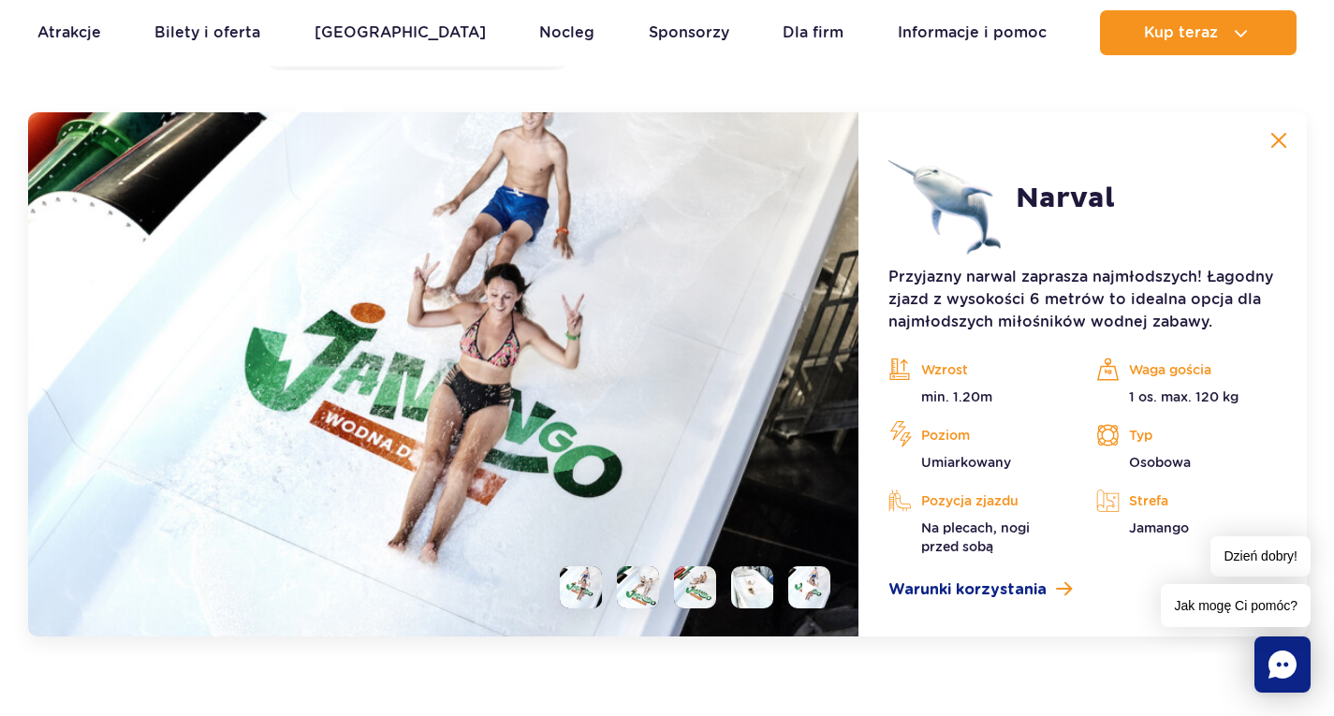
click at [636, 591] on li at bounding box center [638, 587] width 42 height 42
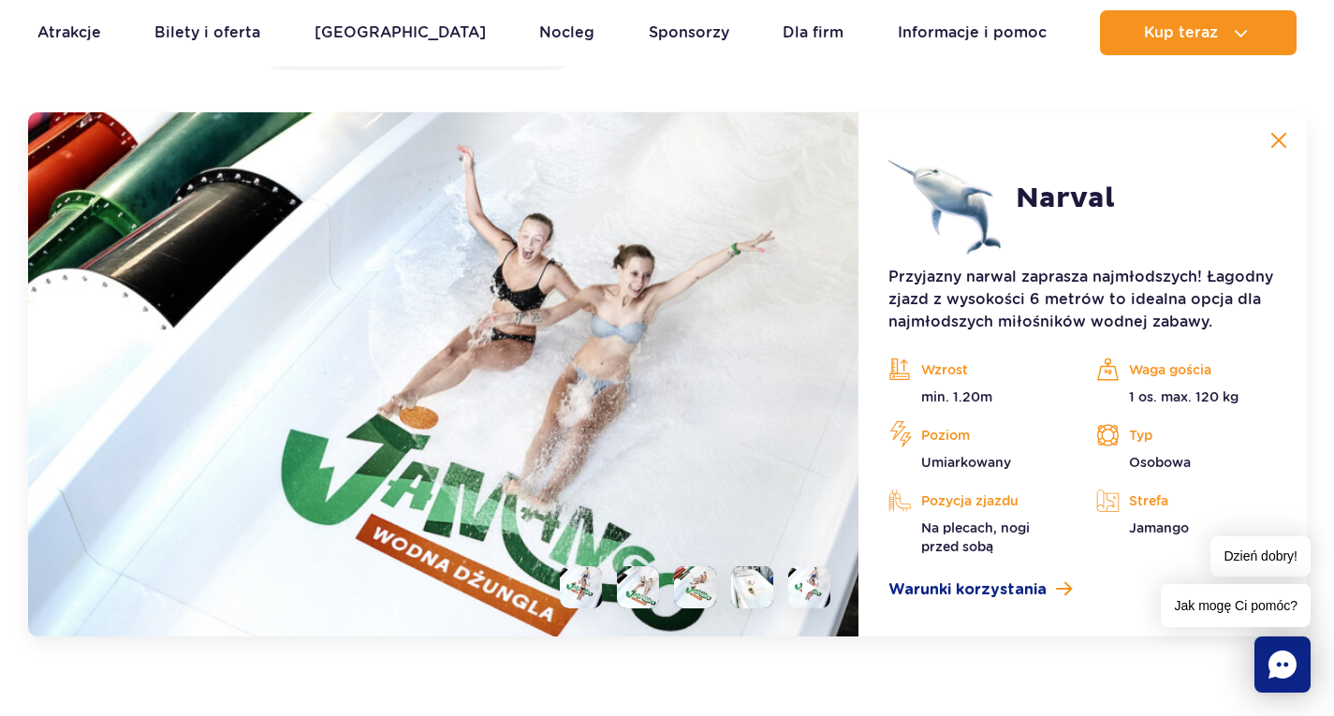
click at [712, 599] on li at bounding box center [695, 587] width 42 height 42
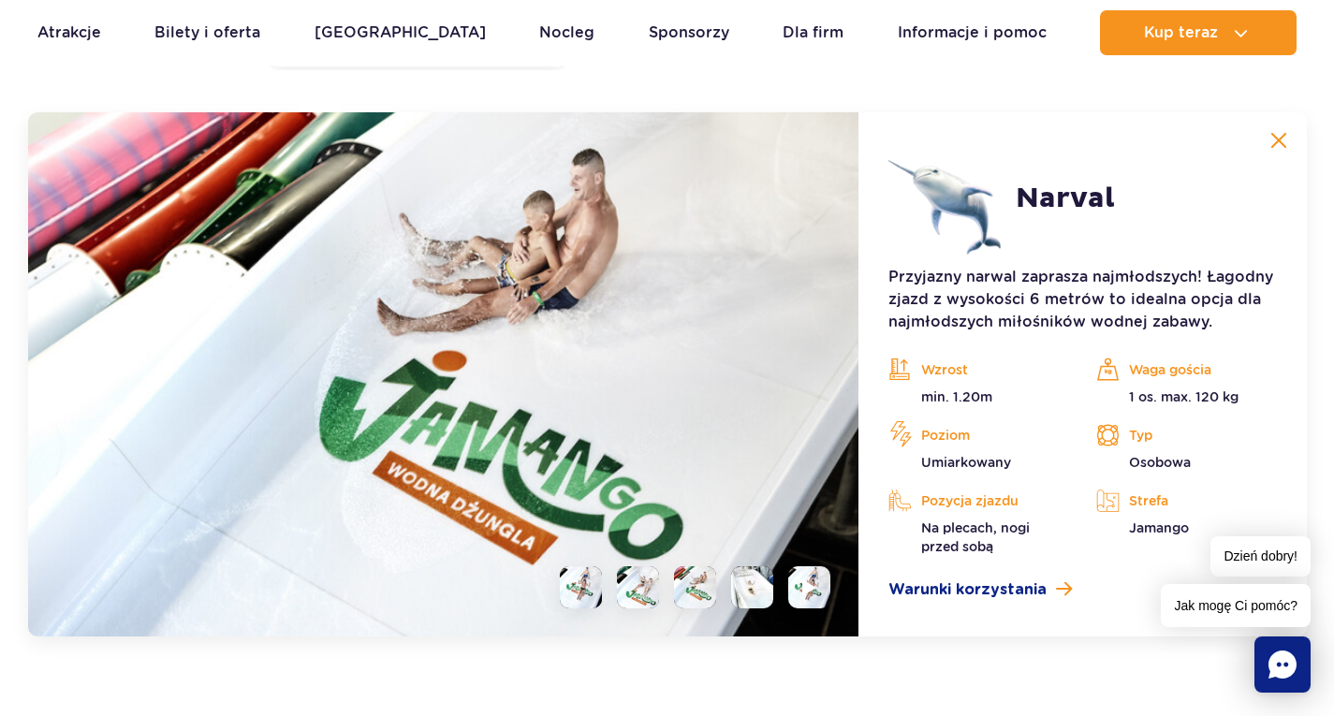
click at [753, 590] on li at bounding box center [752, 587] width 42 height 42
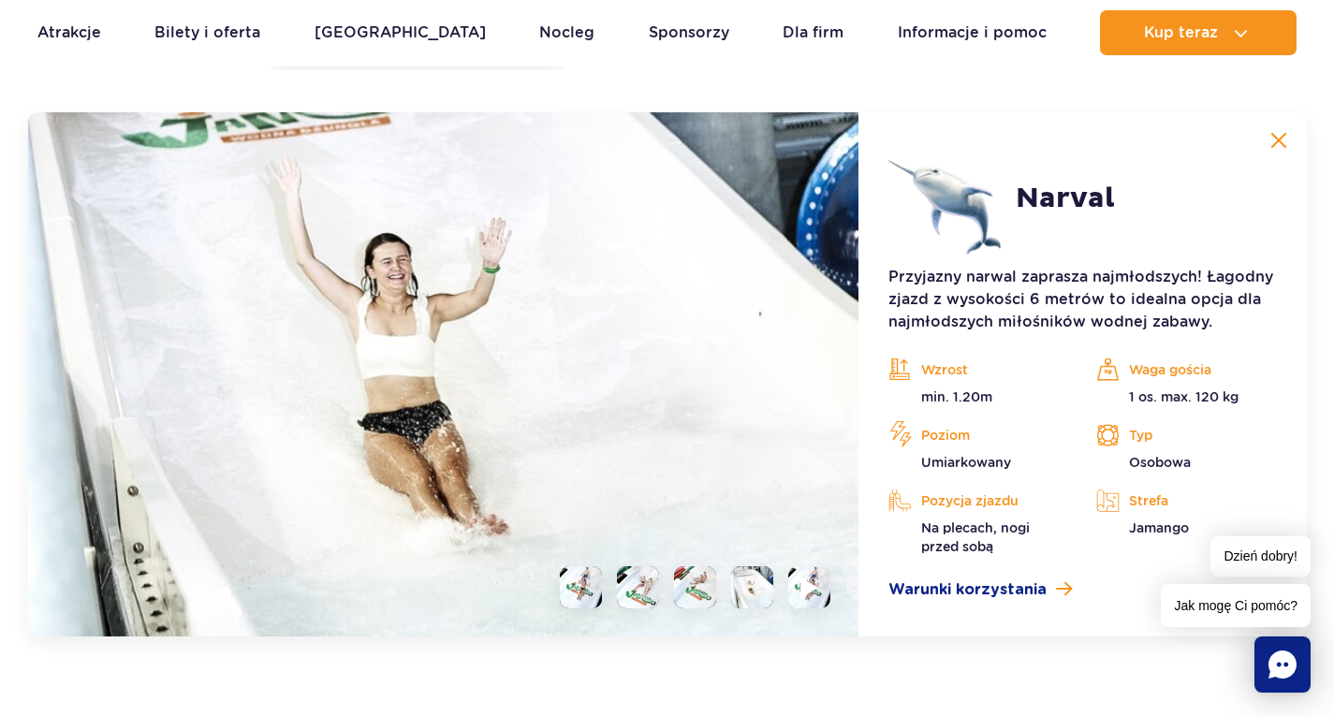
click at [813, 590] on img at bounding box center [810, 588] width 18 height 22
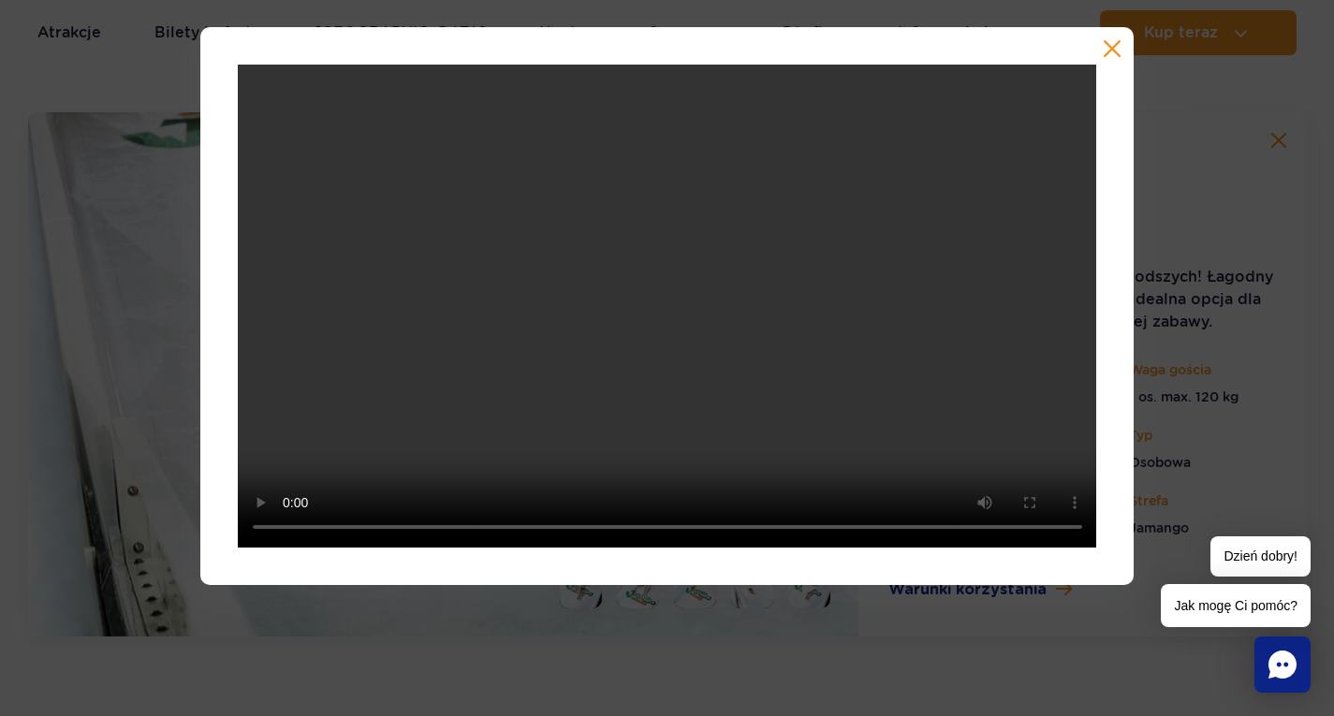
click at [112, 289] on div at bounding box center [667, 306] width 1334 height 558
click at [1115, 48] on button "button" at bounding box center [1112, 48] width 19 height 19
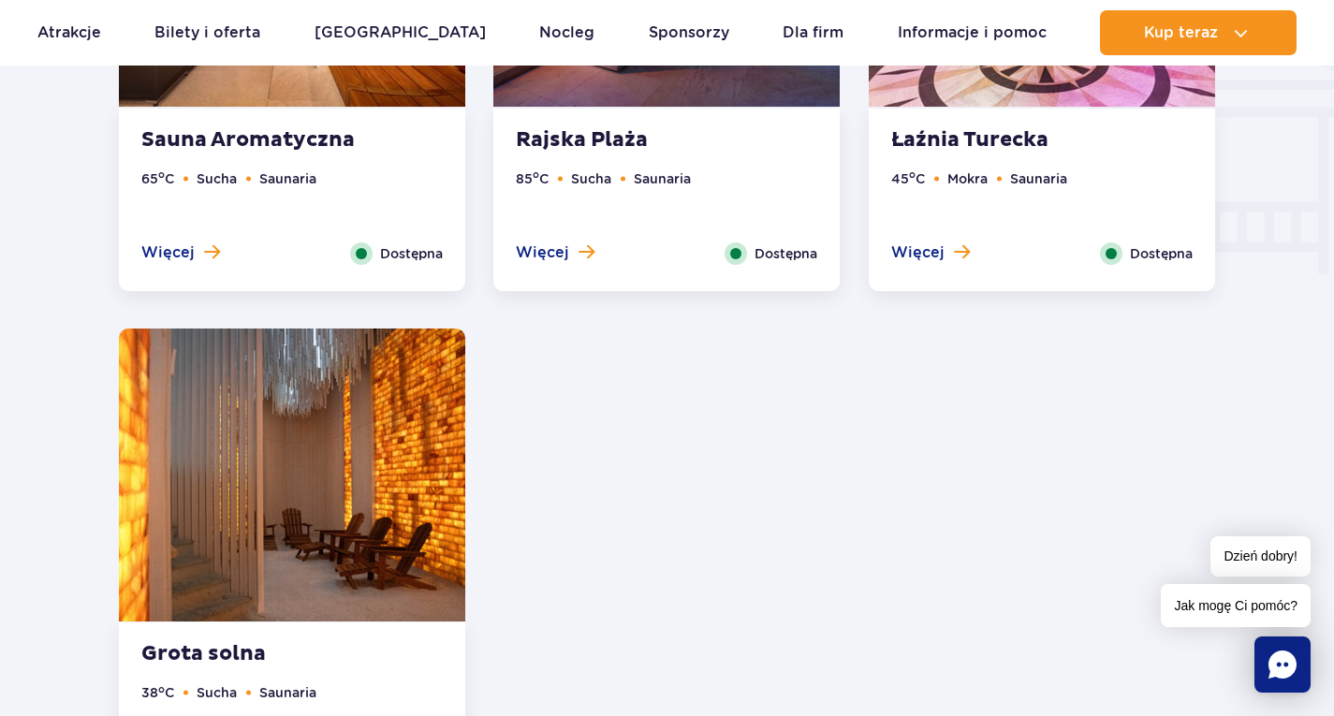
scroll to position [2375, 0]
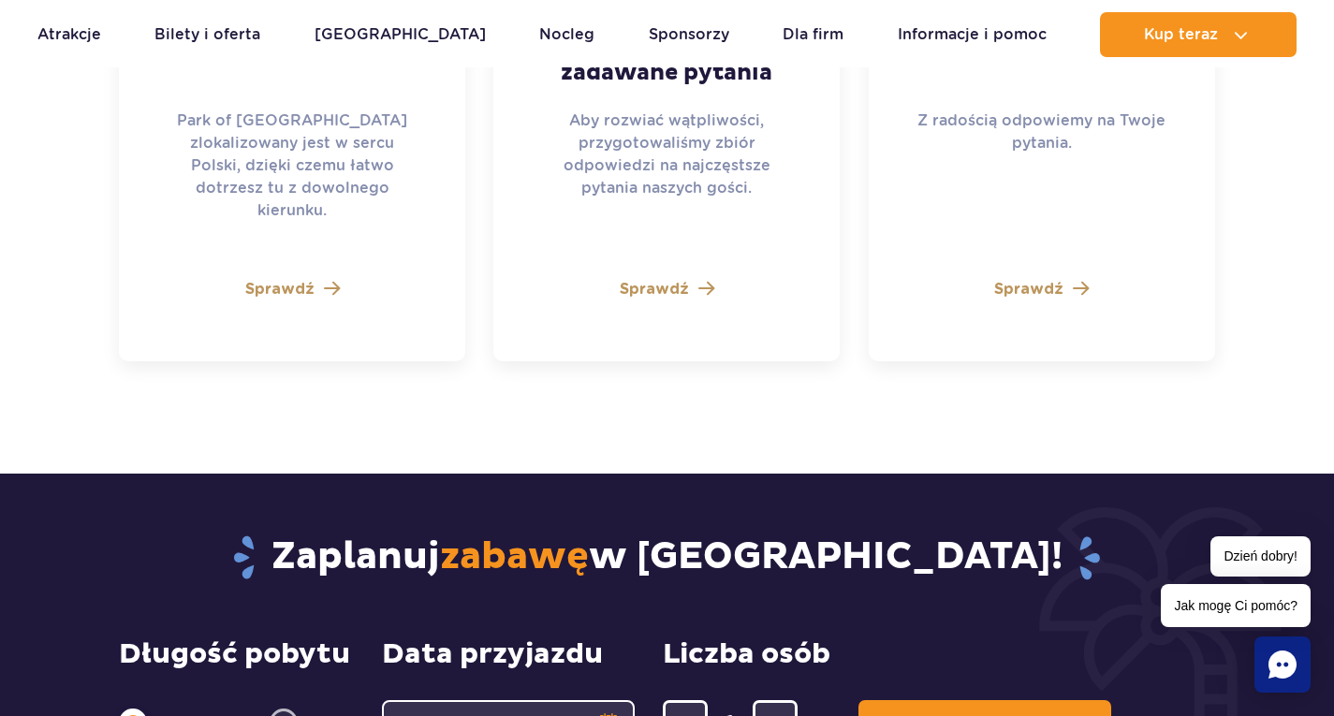
scroll to position [5402, 0]
